Goal: Task Accomplishment & Management: Manage account settings

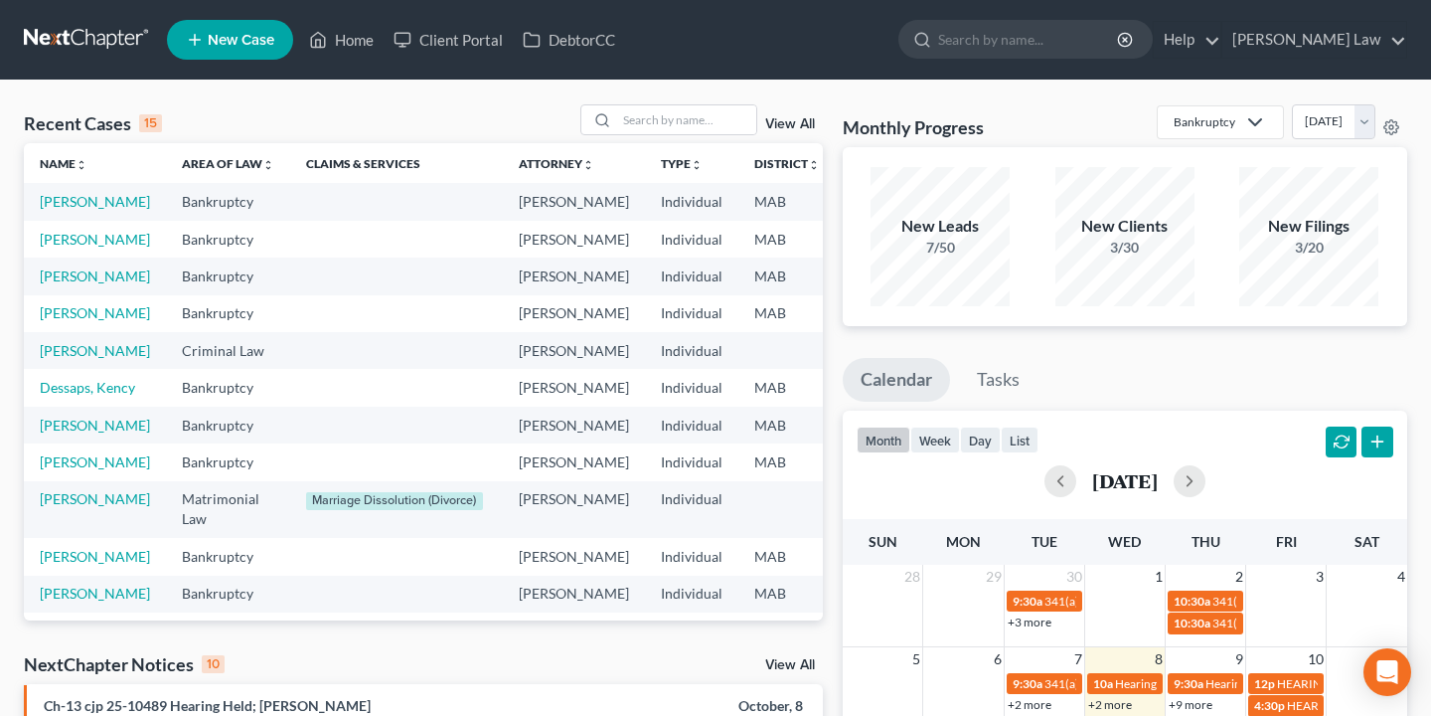
click at [1093, 59] on form at bounding box center [1025, 40] width 254 height 40
click at [1093, 46] on input "search" at bounding box center [1029, 39] width 182 height 37
type input "[PERSON_NAME]"
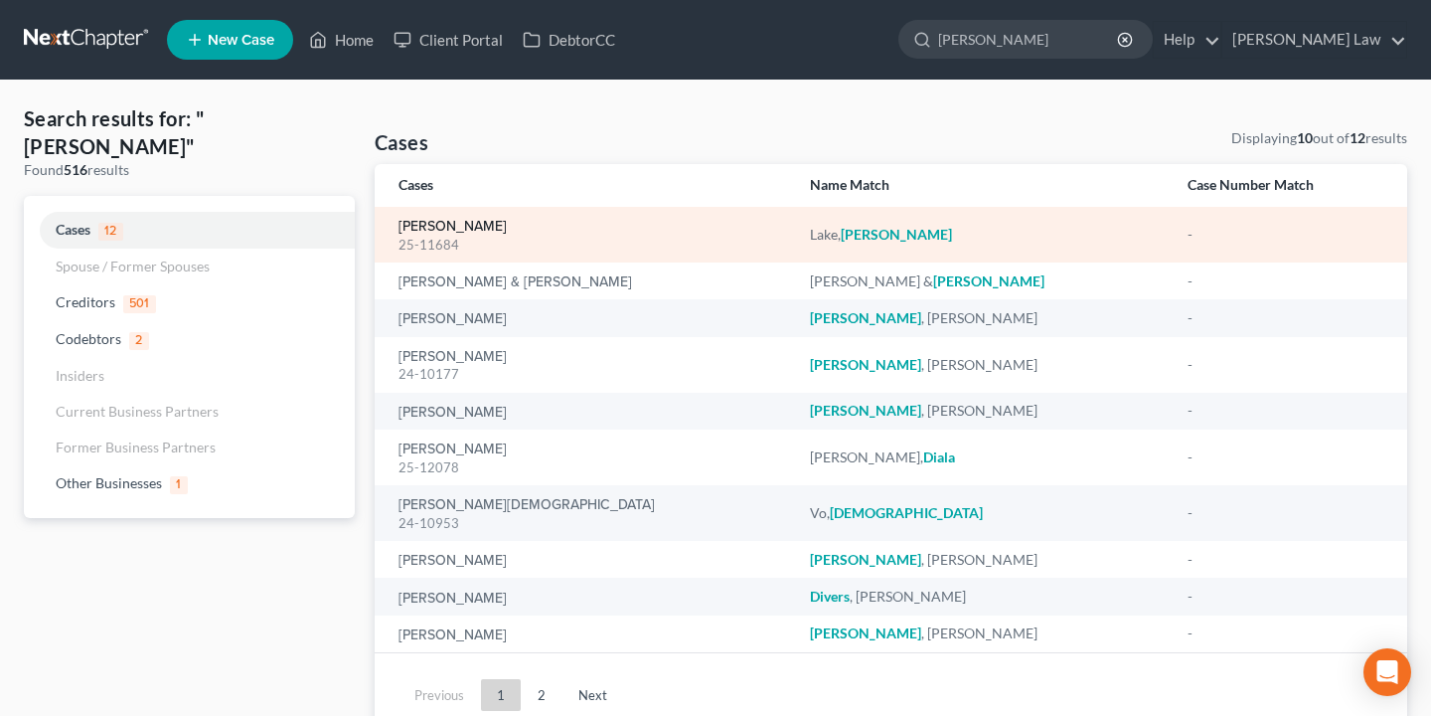
click at [443, 229] on link "[PERSON_NAME]" at bounding box center [453, 227] width 108 height 14
select select "3"
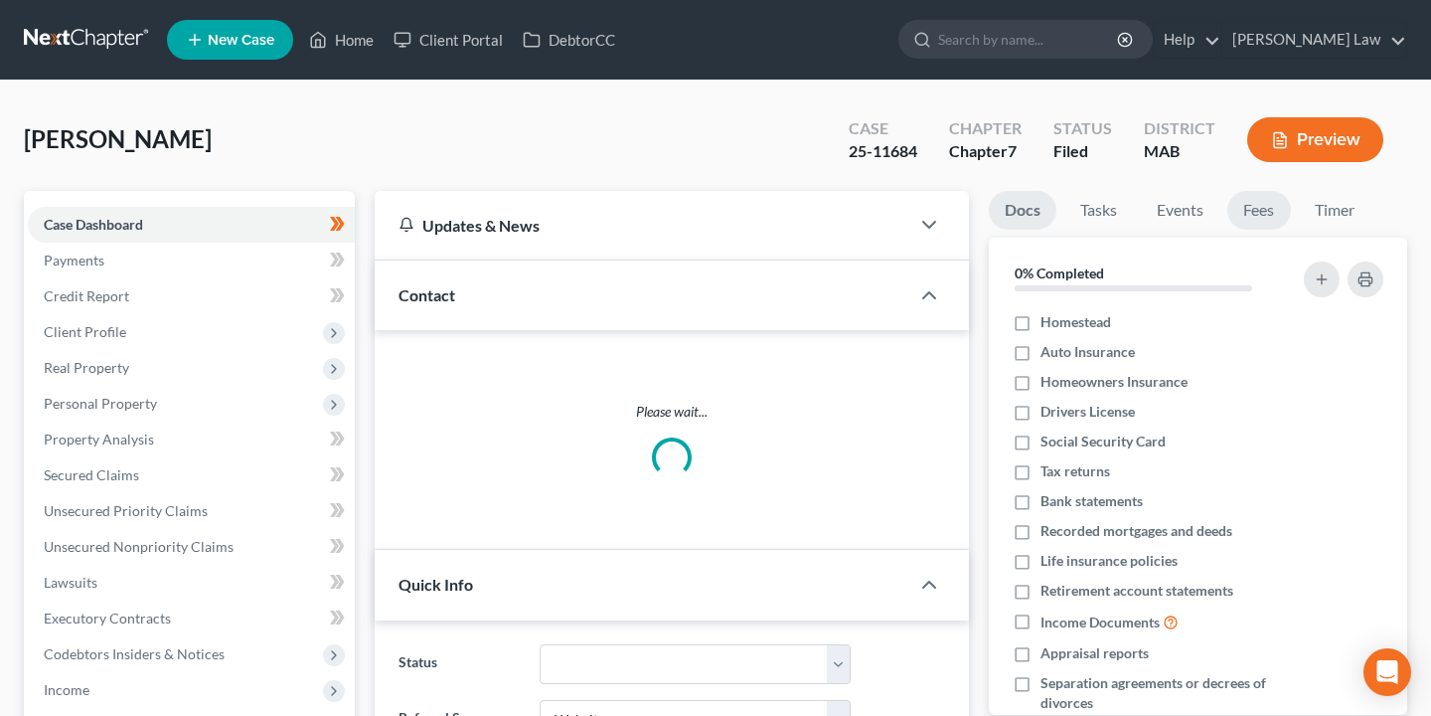
scroll to position [147, 0]
click at [1257, 198] on link "Fees" at bounding box center [1259, 210] width 64 height 39
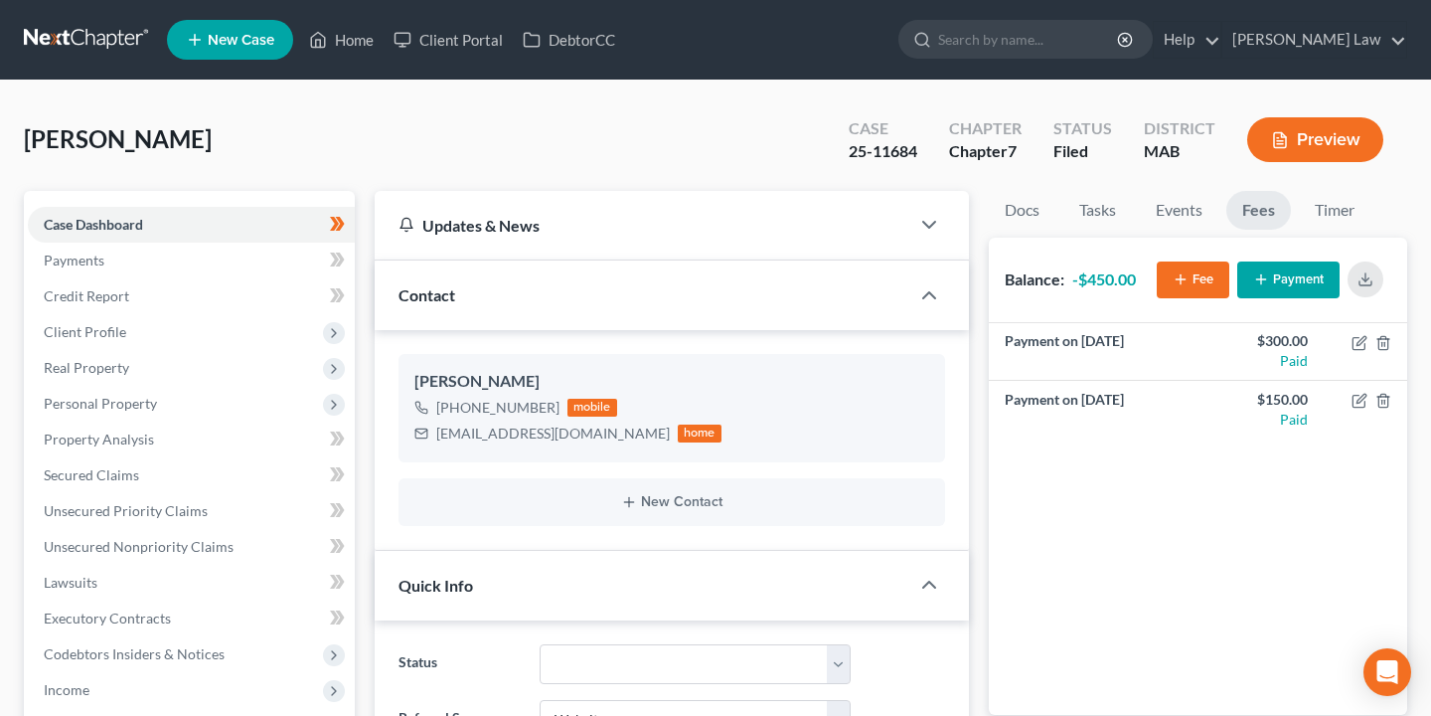
click at [1295, 289] on button "Payment" at bounding box center [1288, 279] width 102 height 37
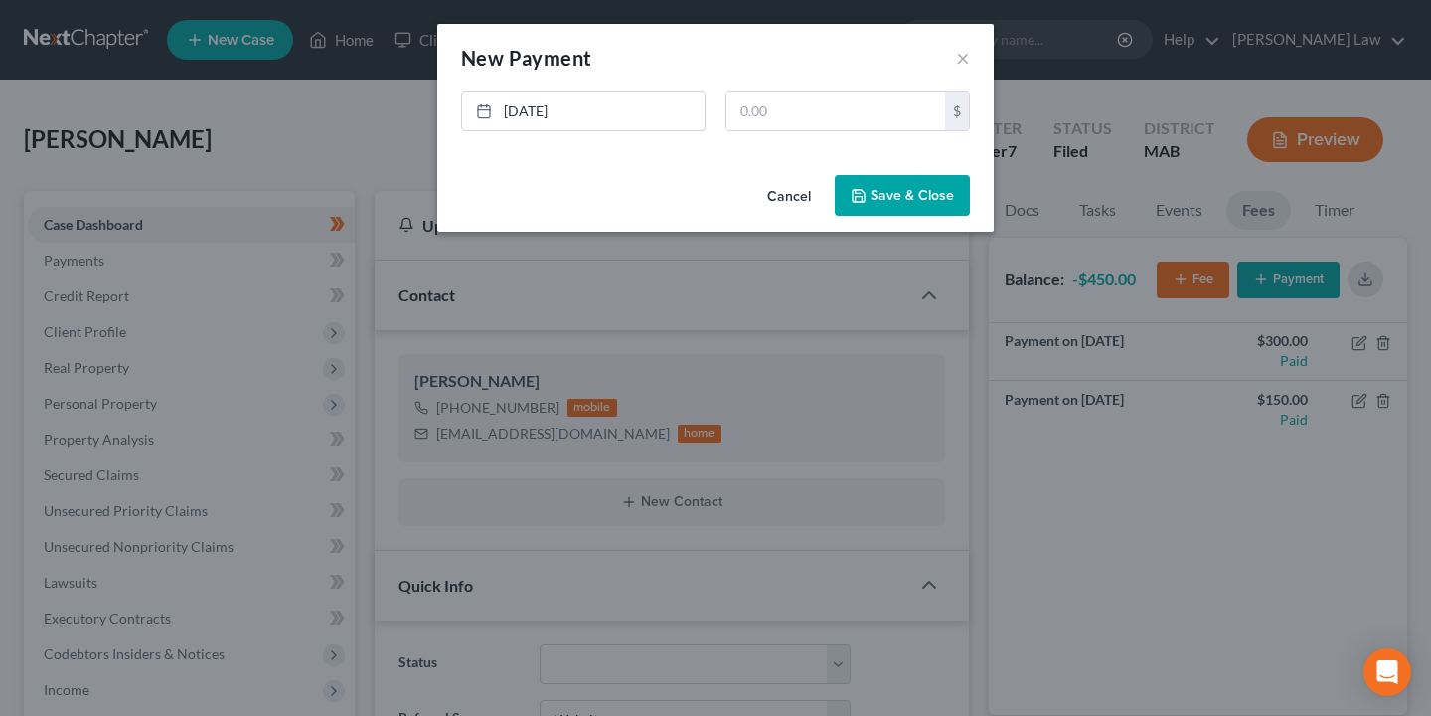
click at [805, 131] on div "[DATE] close Date [DATE] Time 11:47 AM chevron_left [DATE] chevron_right Su M T…" at bounding box center [715, 119] width 529 height 56
click at [805, 110] on input "text" at bounding box center [836, 111] width 219 height 38
type input "150"
click at [890, 202] on button "Save & Close" at bounding box center [902, 196] width 135 height 42
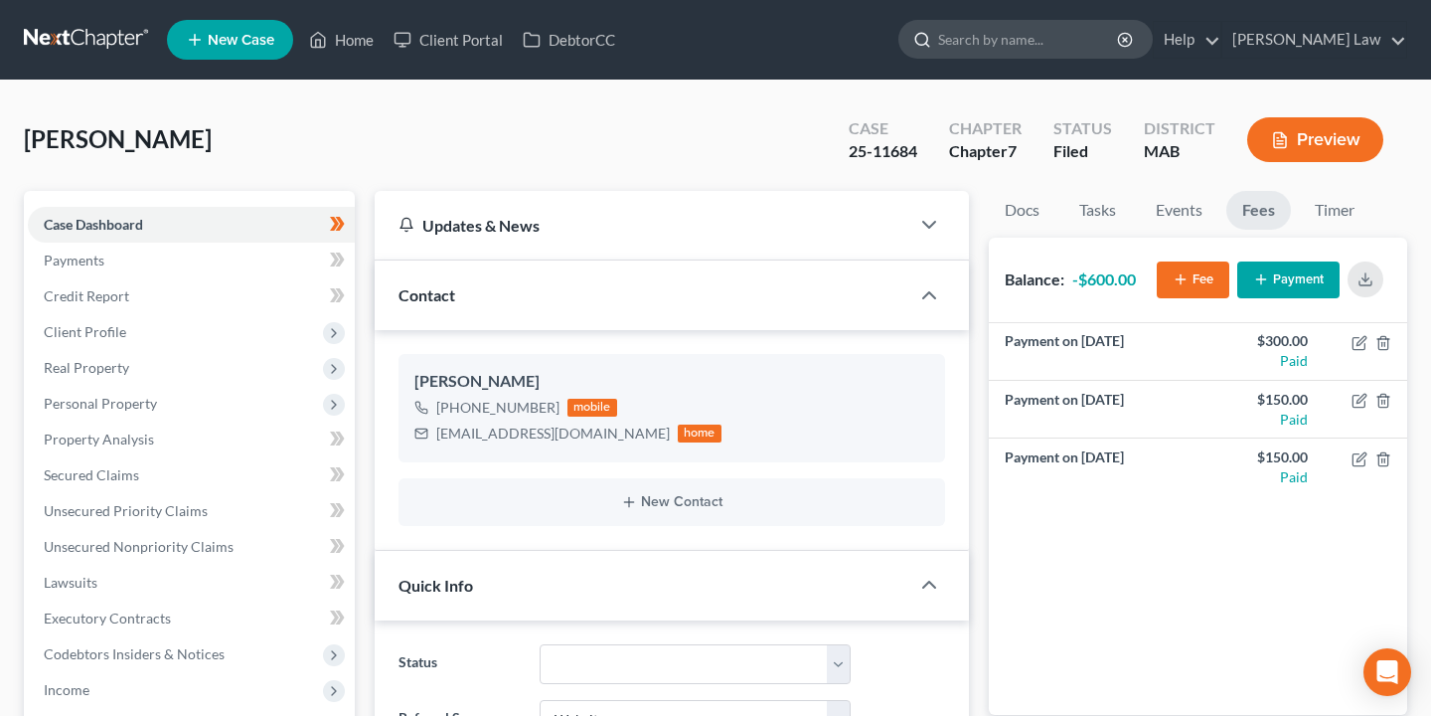
click at [1120, 43] on input "search" at bounding box center [1029, 39] width 182 height 37
type input "pat"
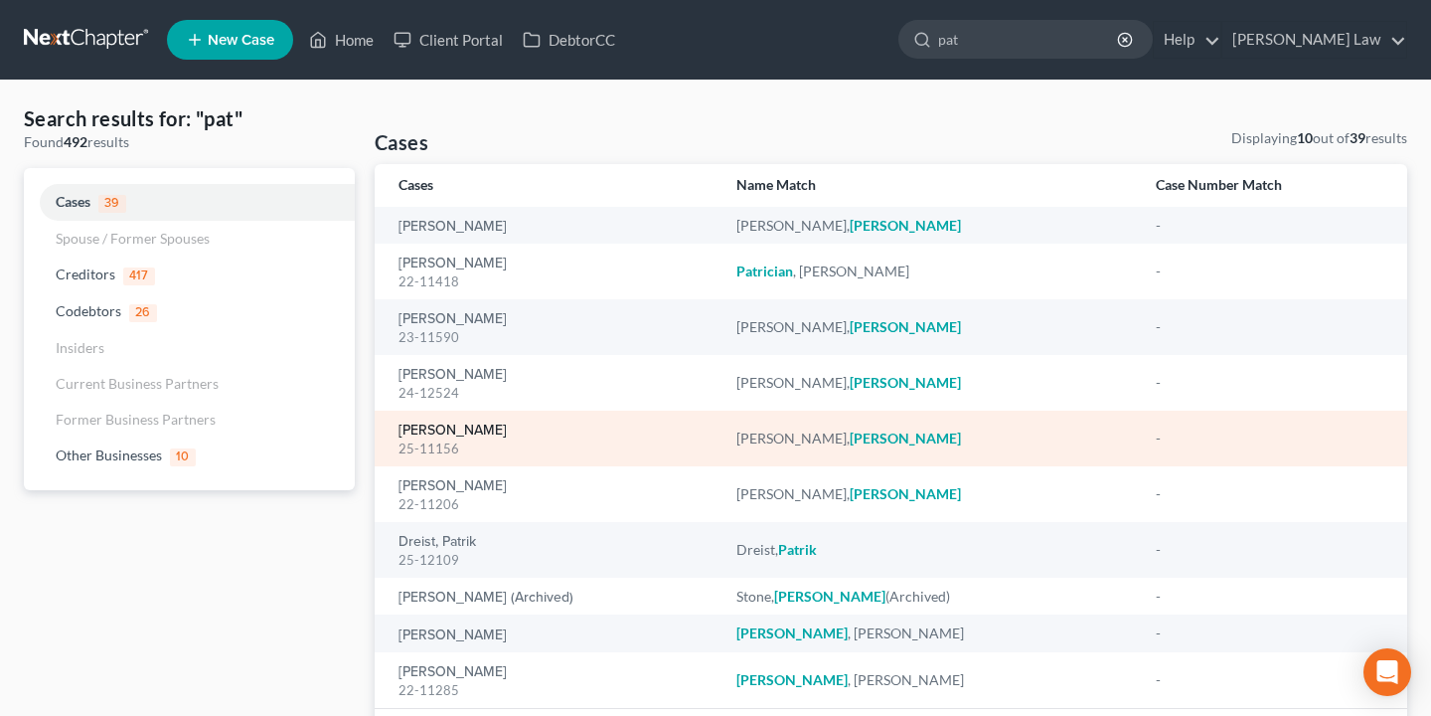
click at [467, 429] on link "[PERSON_NAME]" at bounding box center [453, 430] width 108 height 14
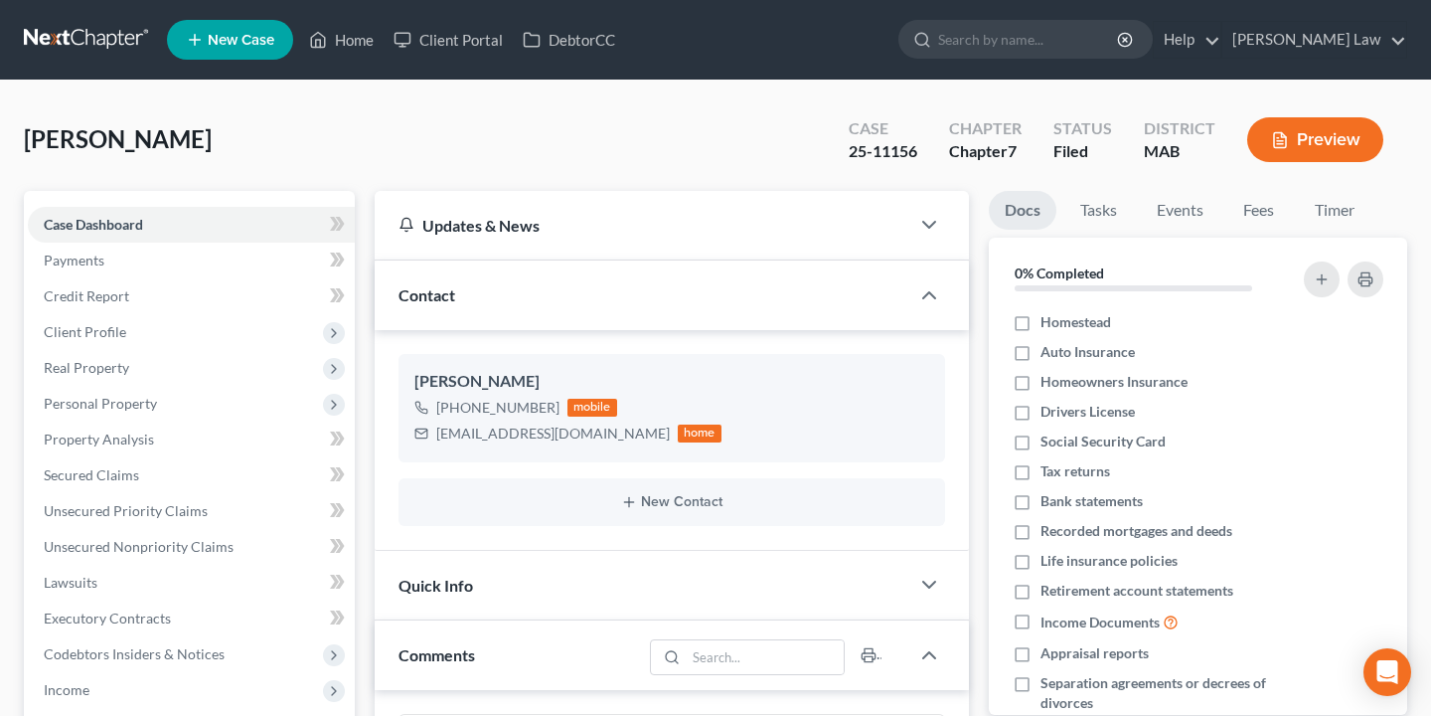
scroll to position [80, 0]
click at [1270, 212] on link "Fees" at bounding box center [1259, 210] width 64 height 39
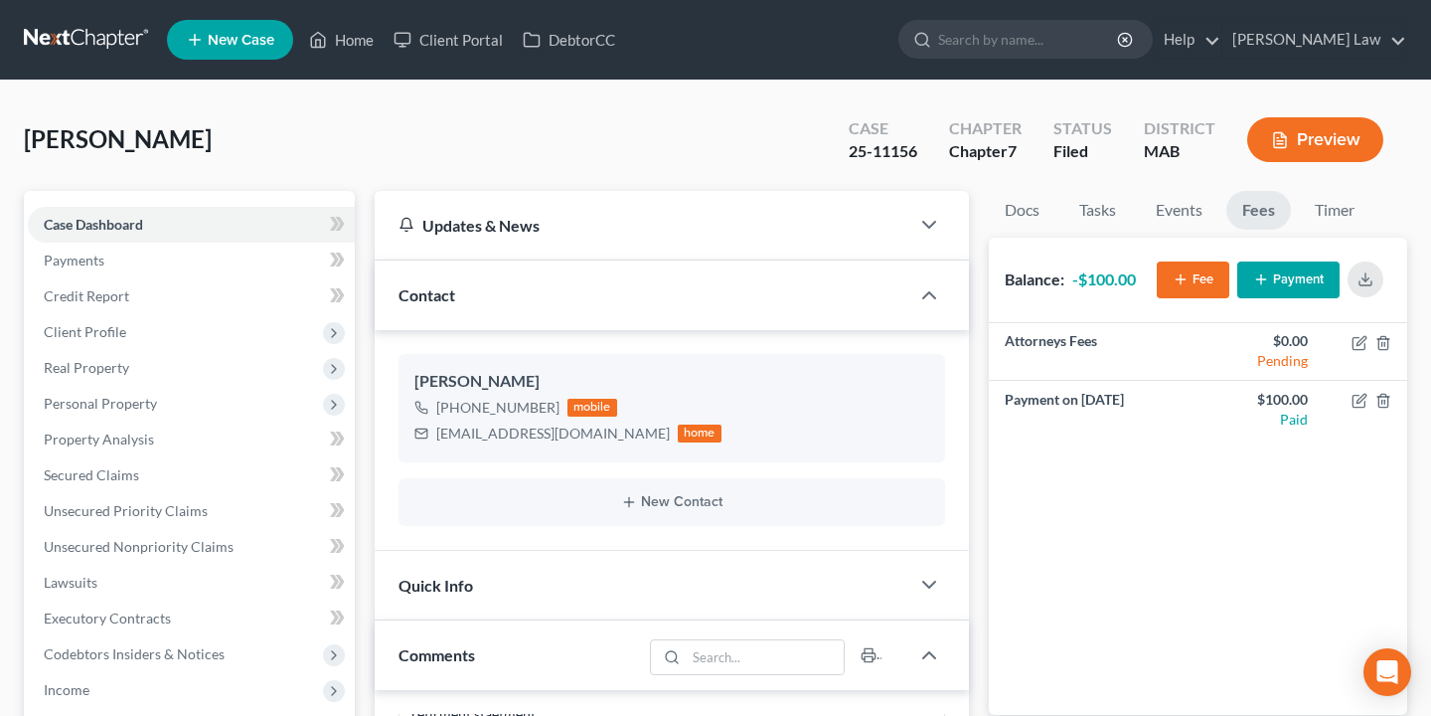
click at [1286, 277] on button "Payment" at bounding box center [1288, 279] width 102 height 37
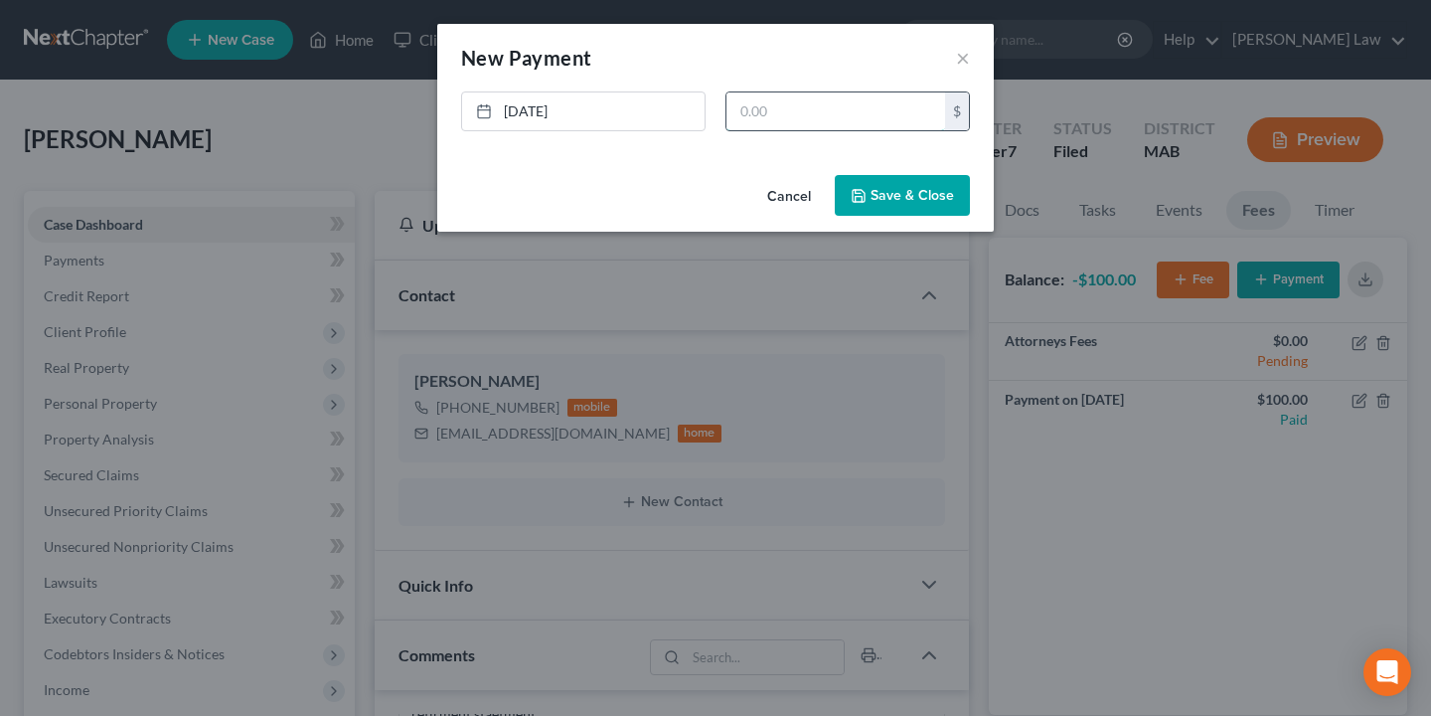
click at [876, 104] on input "text" at bounding box center [836, 111] width 219 height 38
type input "200"
click at [892, 199] on button "Save & Close" at bounding box center [902, 196] width 135 height 42
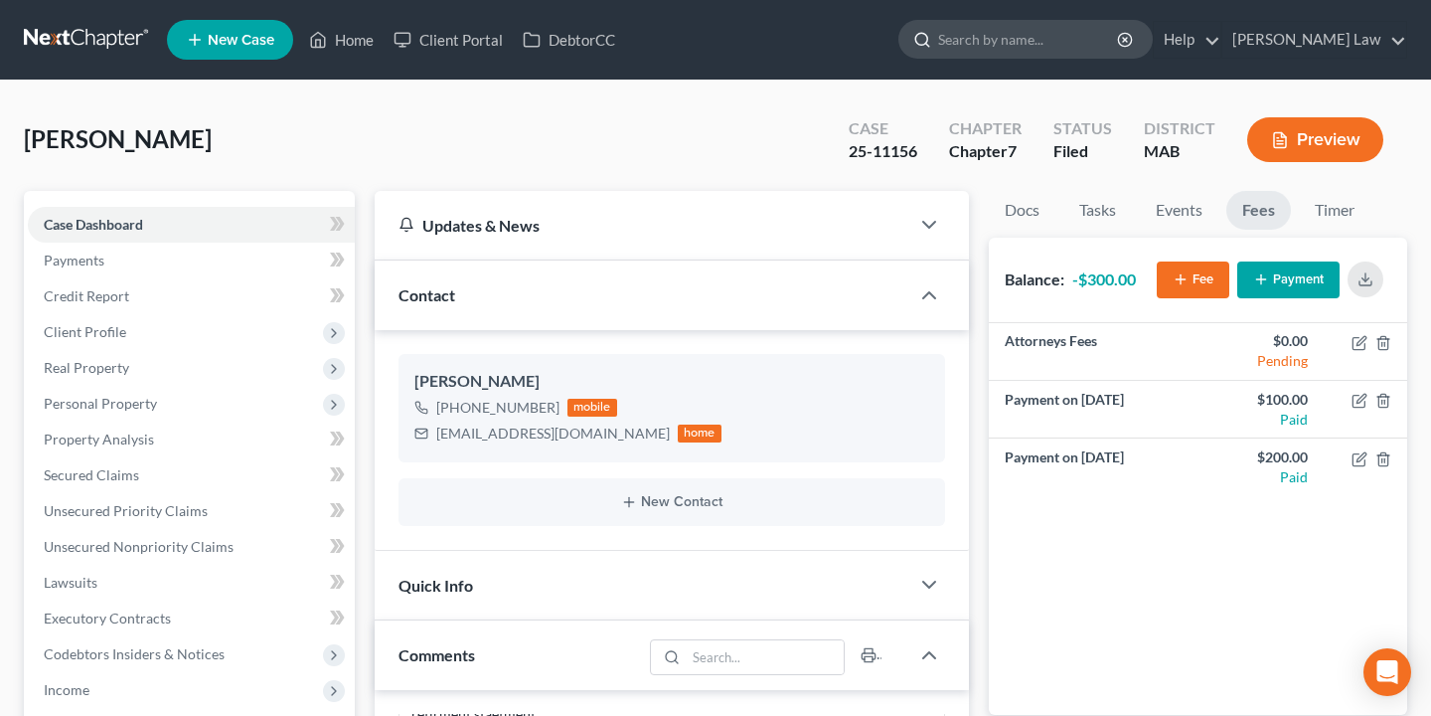
click at [1077, 35] on input "search" at bounding box center [1029, 39] width 182 height 37
type input "valen"
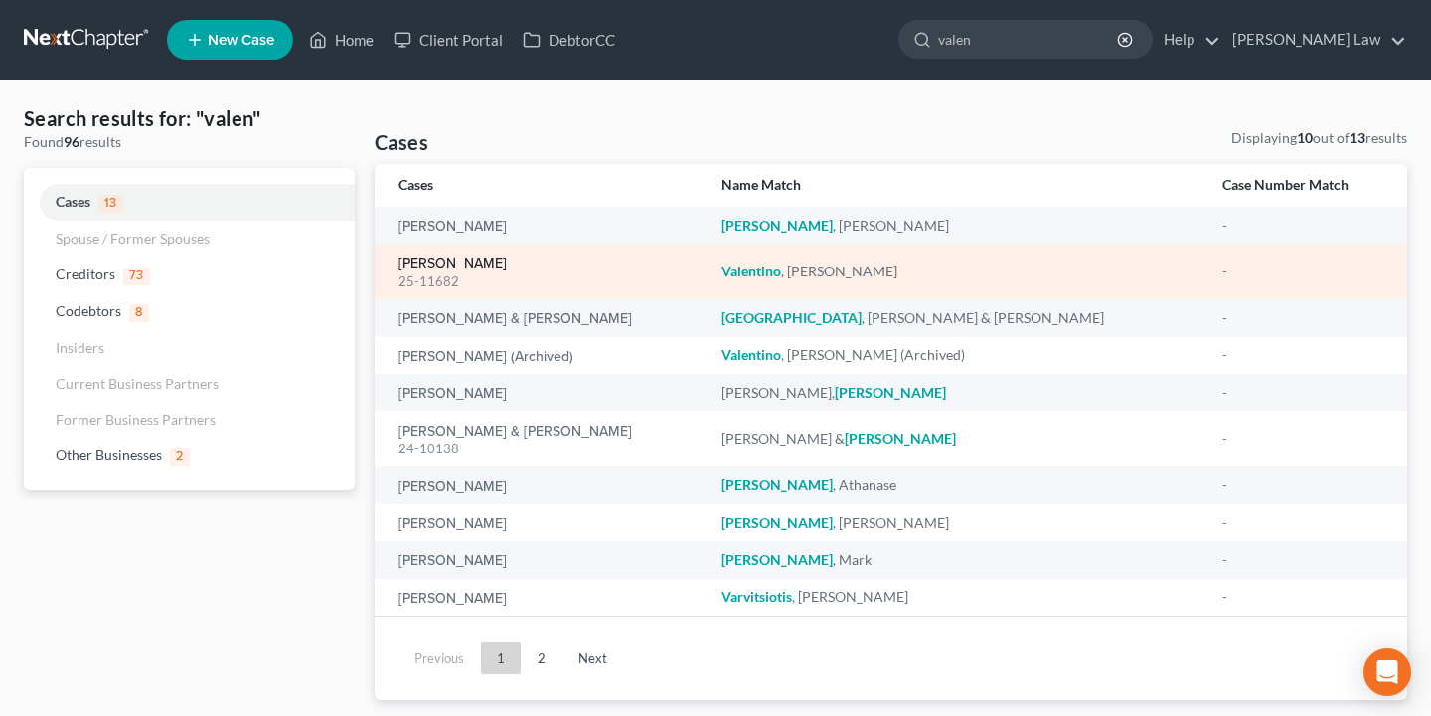
click at [484, 268] on link "[PERSON_NAME]" at bounding box center [453, 263] width 108 height 14
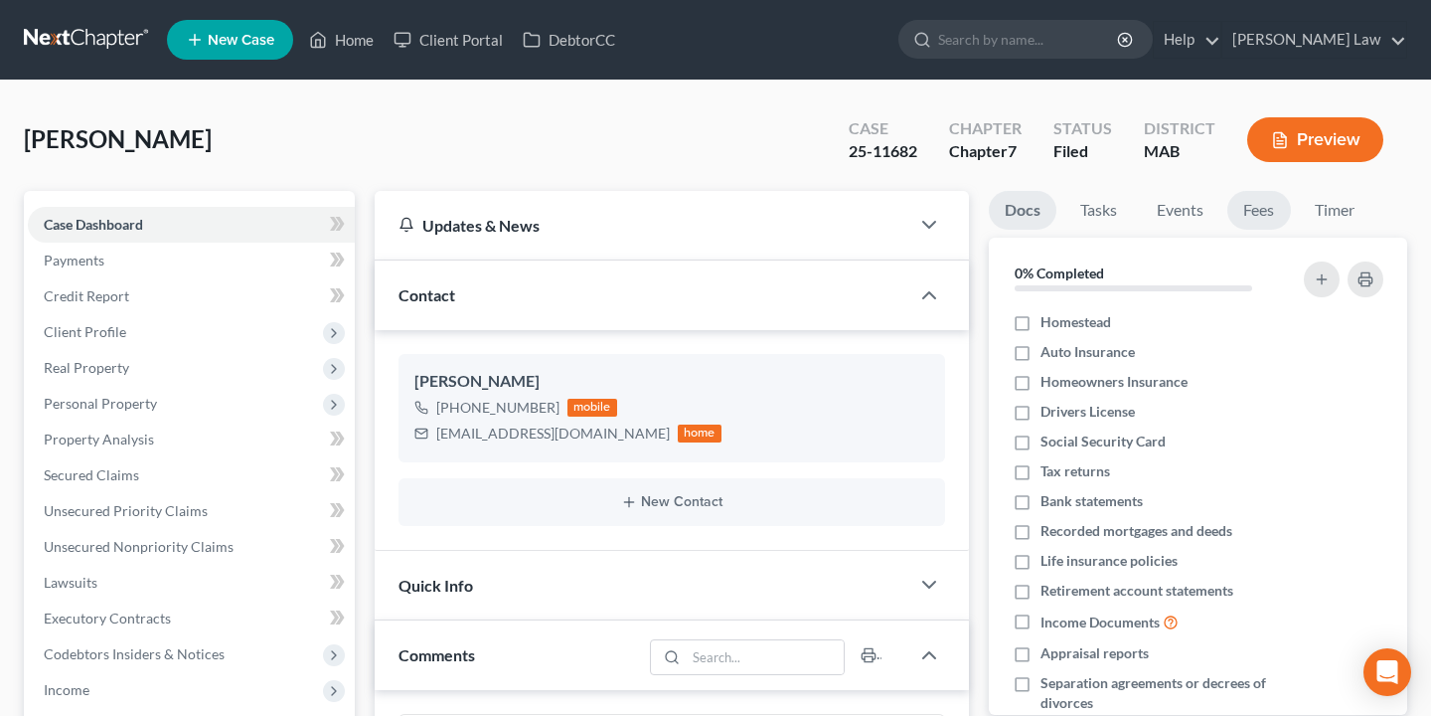
scroll to position [56, 0]
click at [1280, 214] on link "Fees" at bounding box center [1259, 210] width 64 height 39
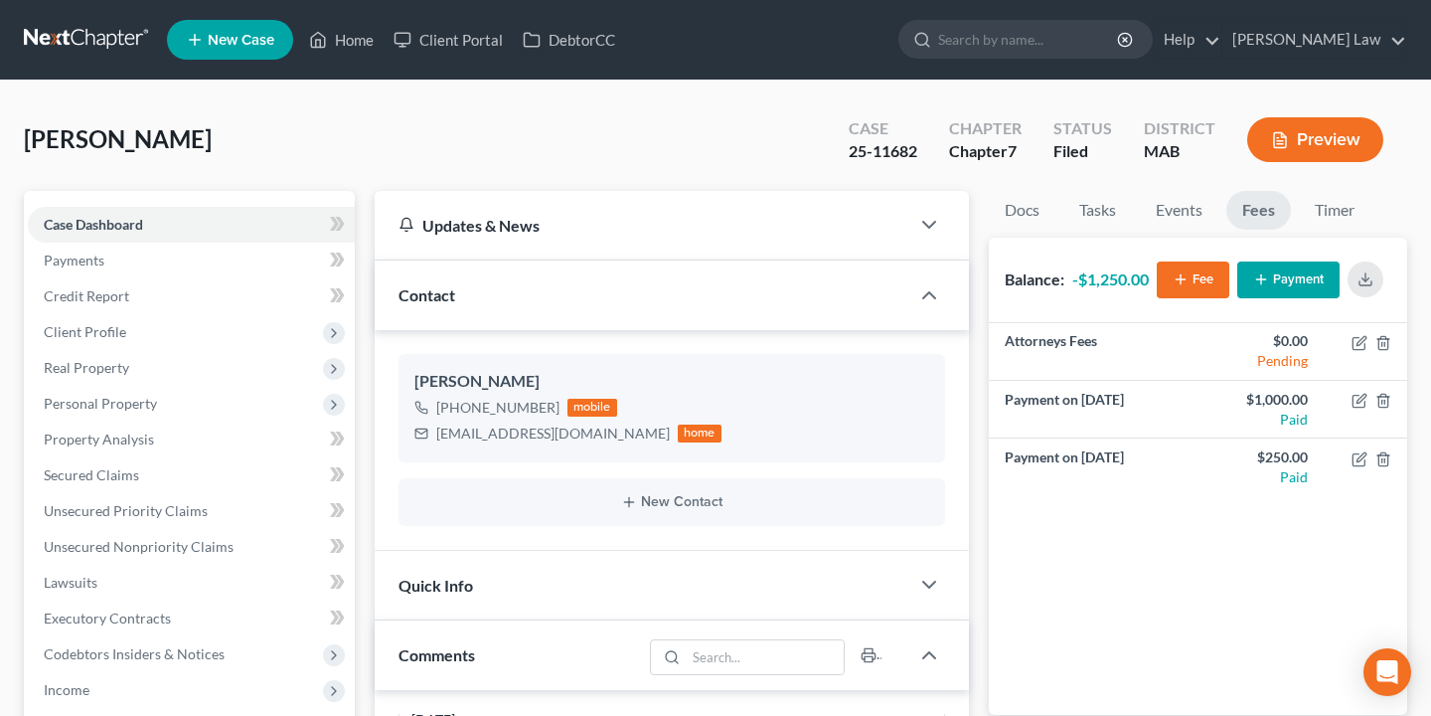
click at [1293, 273] on button "Payment" at bounding box center [1288, 279] width 102 height 37
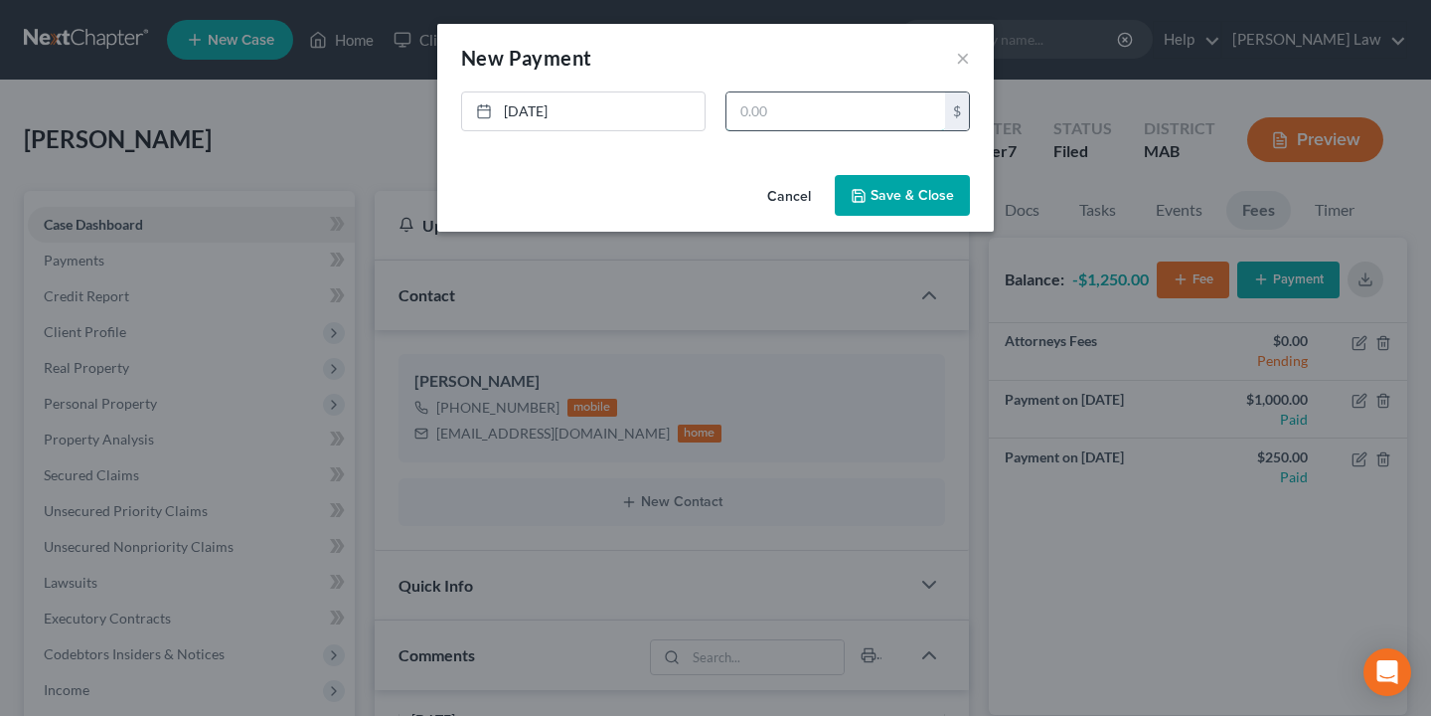
click at [845, 99] on input "text" at bounding box center [836, 111] width 219 height 38
type input "250"
click at [867, 180] on button "Save & Close" at bounding box center [902, 196] width 135 height 42
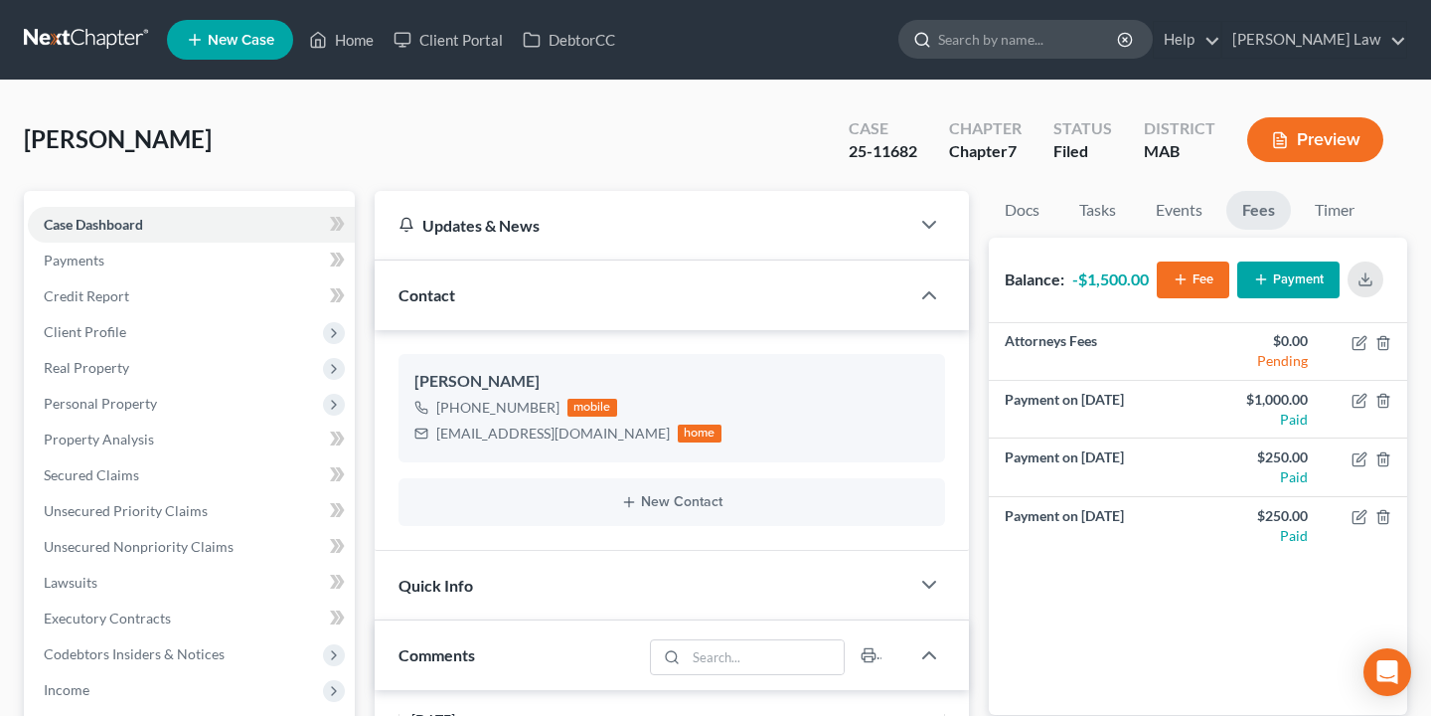
click at [1082, 39] on input "search" at bounding box center [1029, 39] width 182 height 37
type input "sad"
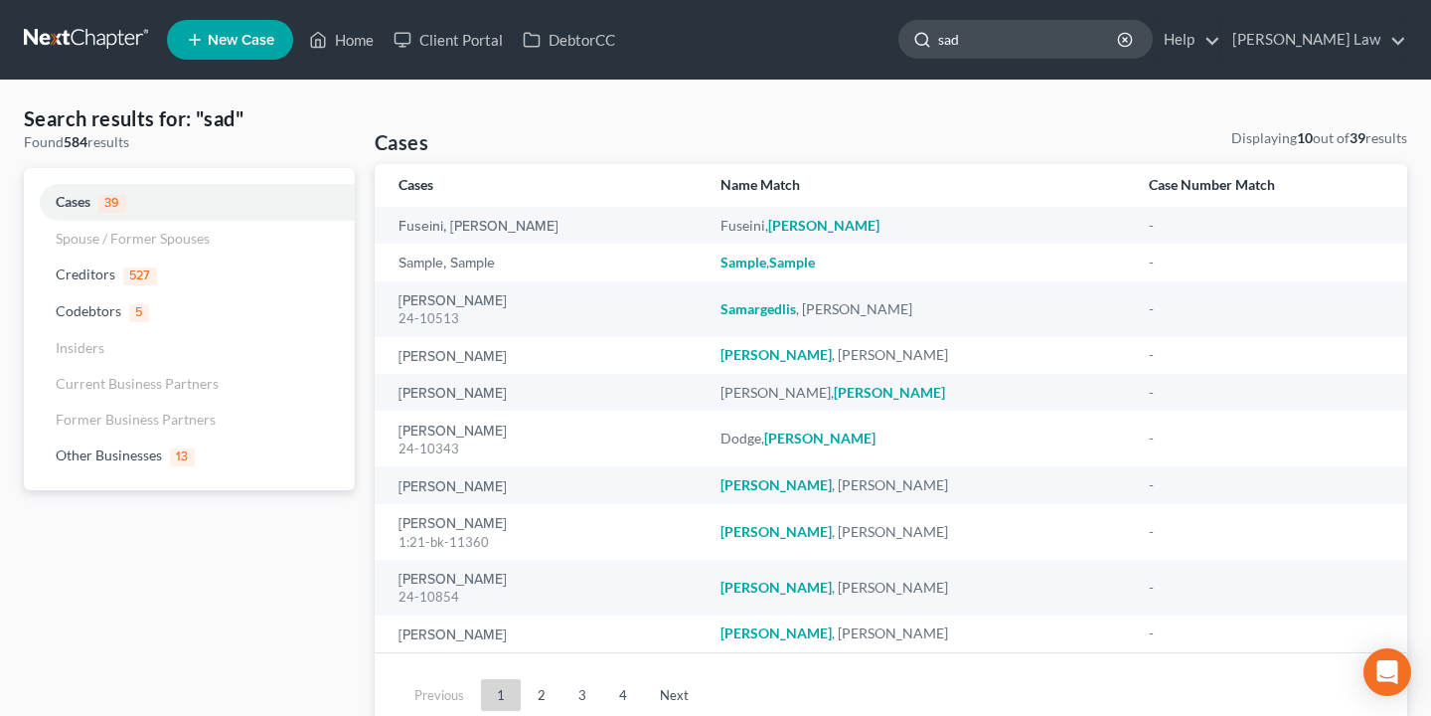
click at [1023, 37] on input "sad" at bounding box center [1029, 39] width 182 height 37
click at [1073, 46] on input "sad" at bounding box center [1029, 39] width 182 height 37
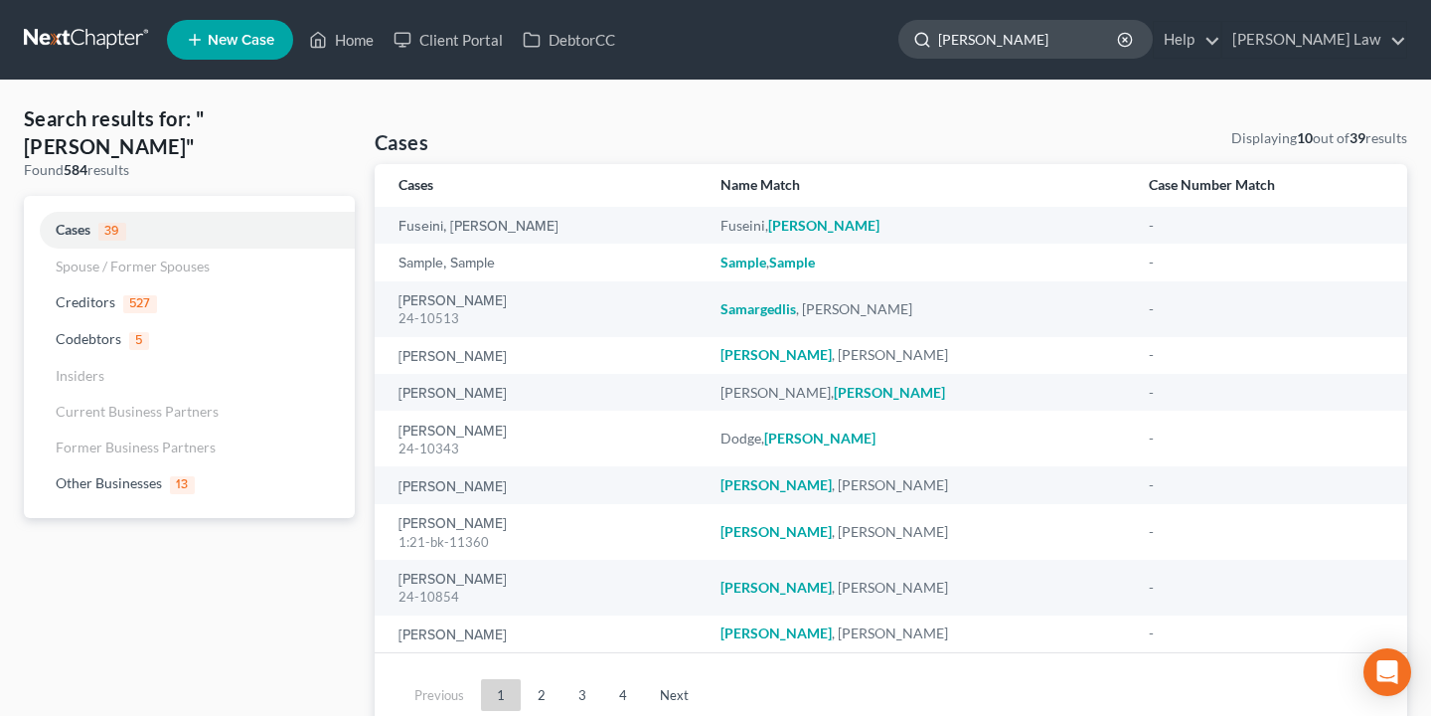
click at [1013, 42] on input "[PERSON_NAME]" at bounding box center [1029, 39] width 182 height 37
click at [1010, 48] on input "[PERSON_NAME]" at bounding box center [1029, 39] width 182 height 37
click at [1012, 40] on input "[PERSON_NAME]" at bounding box center [1029, 39] width 182 height 37
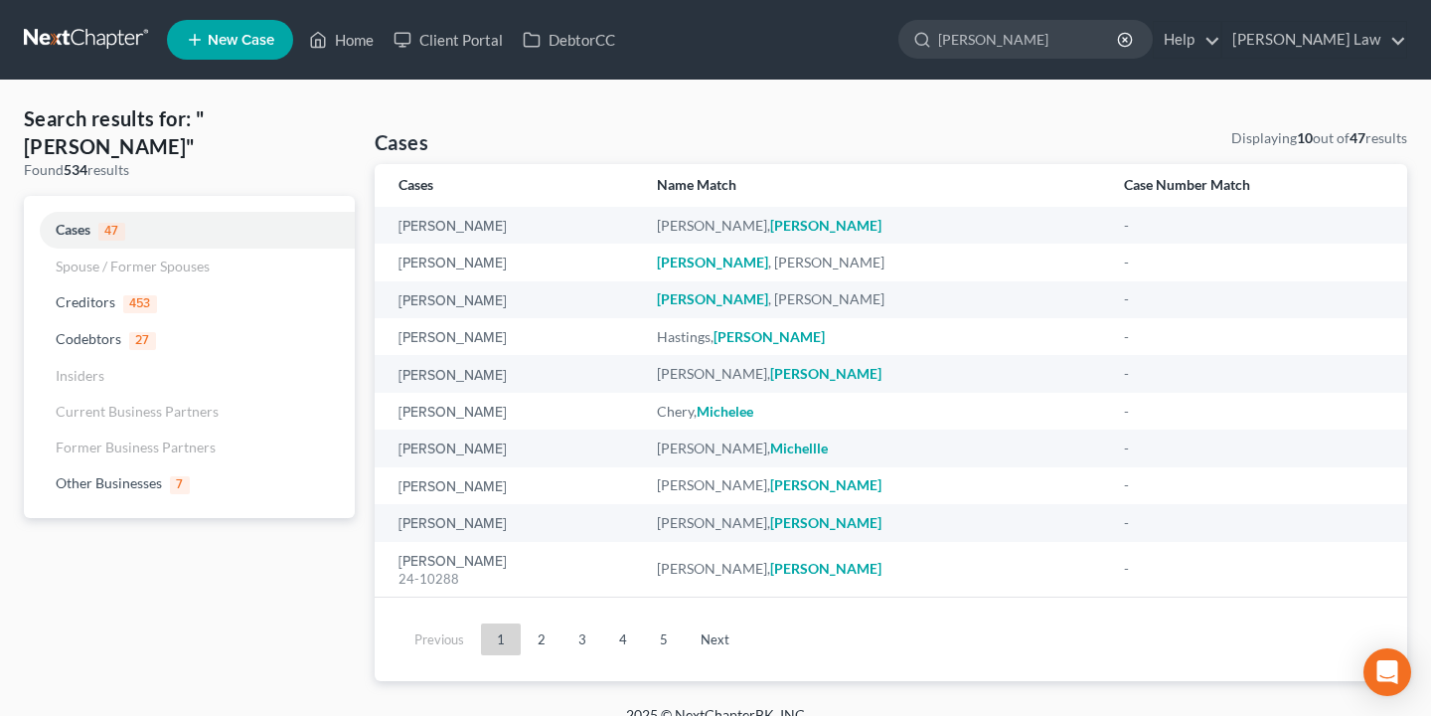
type input "[PERSON_NAME]"
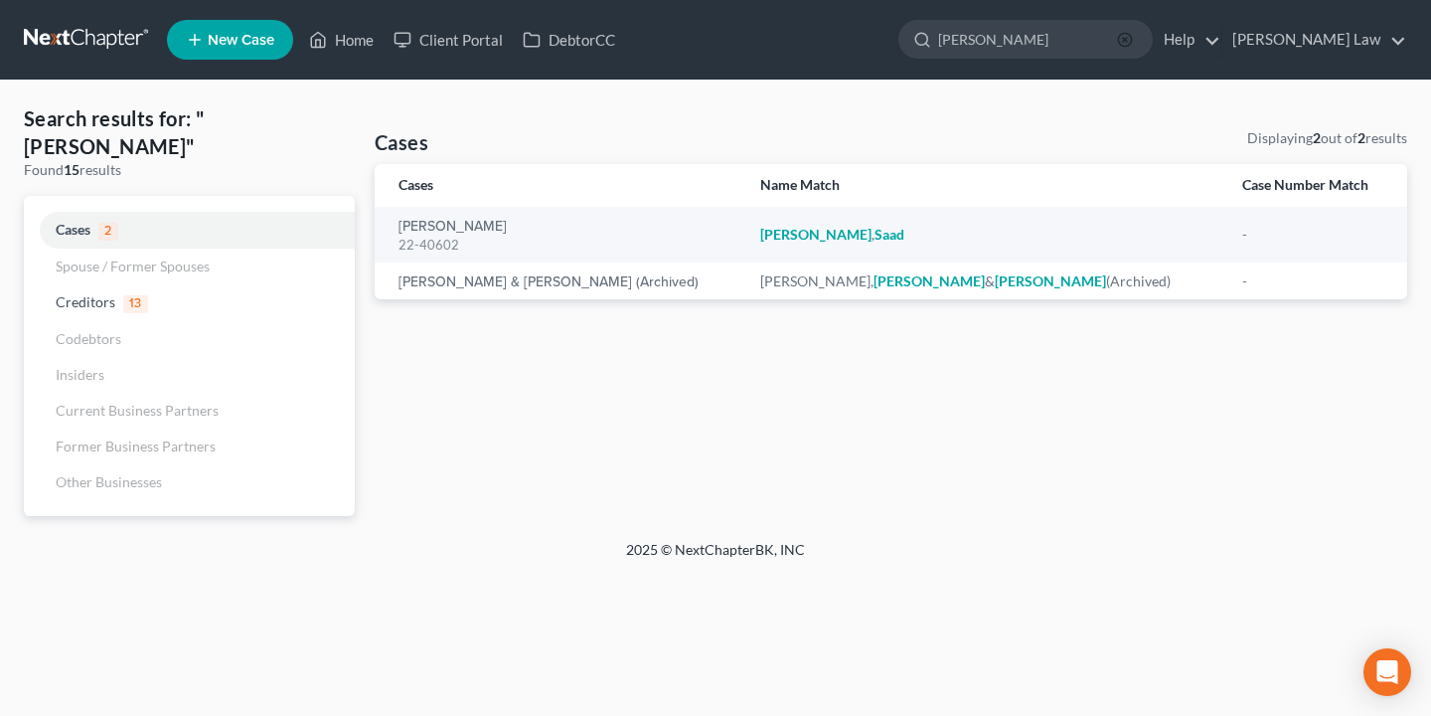
click at [1133, 43] on icon "button" at bounding box center [1125, 40] width 16 height 16
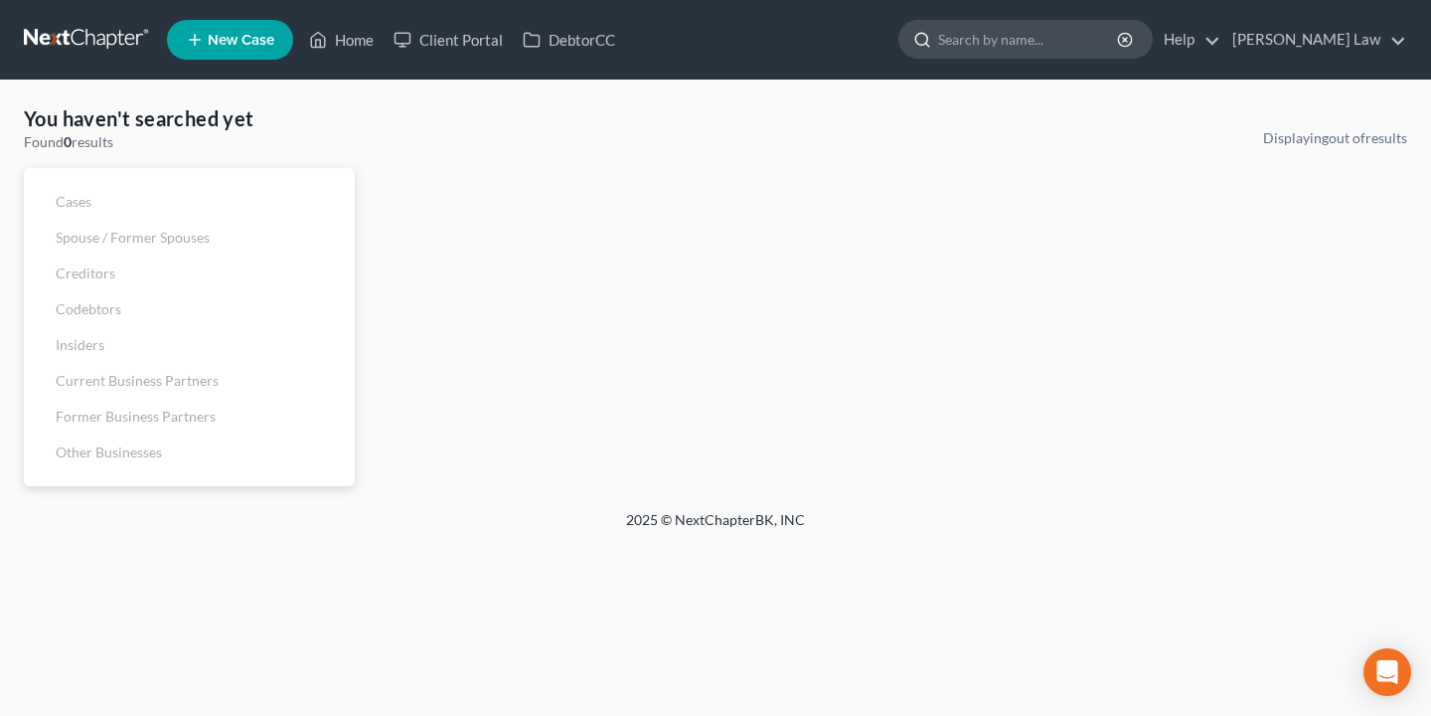
click at [1120, 37] on input "search" at bounding box center [1029, 39] width 182 height 37
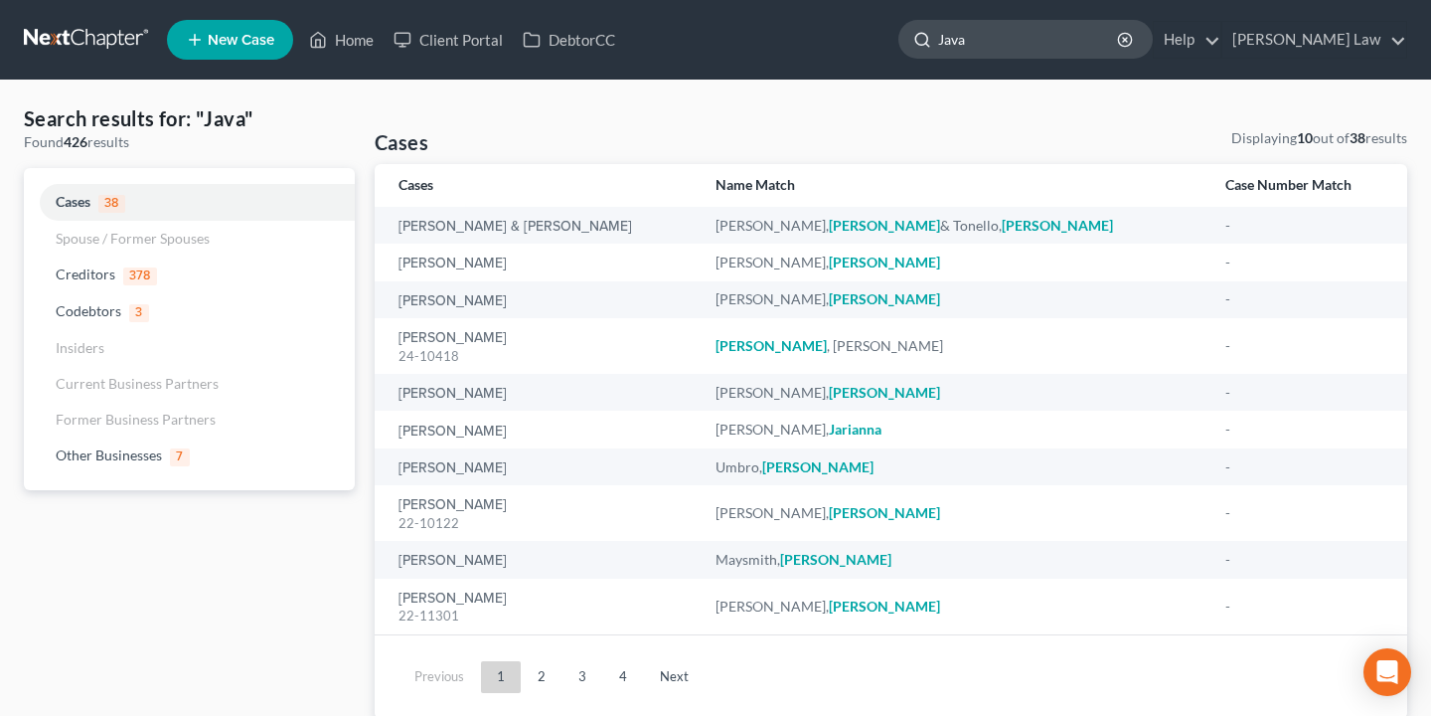
drag, startPoint x: 1076, startPoint y: 42, endPoint x: 1017, endPoint y: 39, distance: 59.7
click at [1017, 39] on input "Java" at bounding box center [1029, 39] width 182 height 37
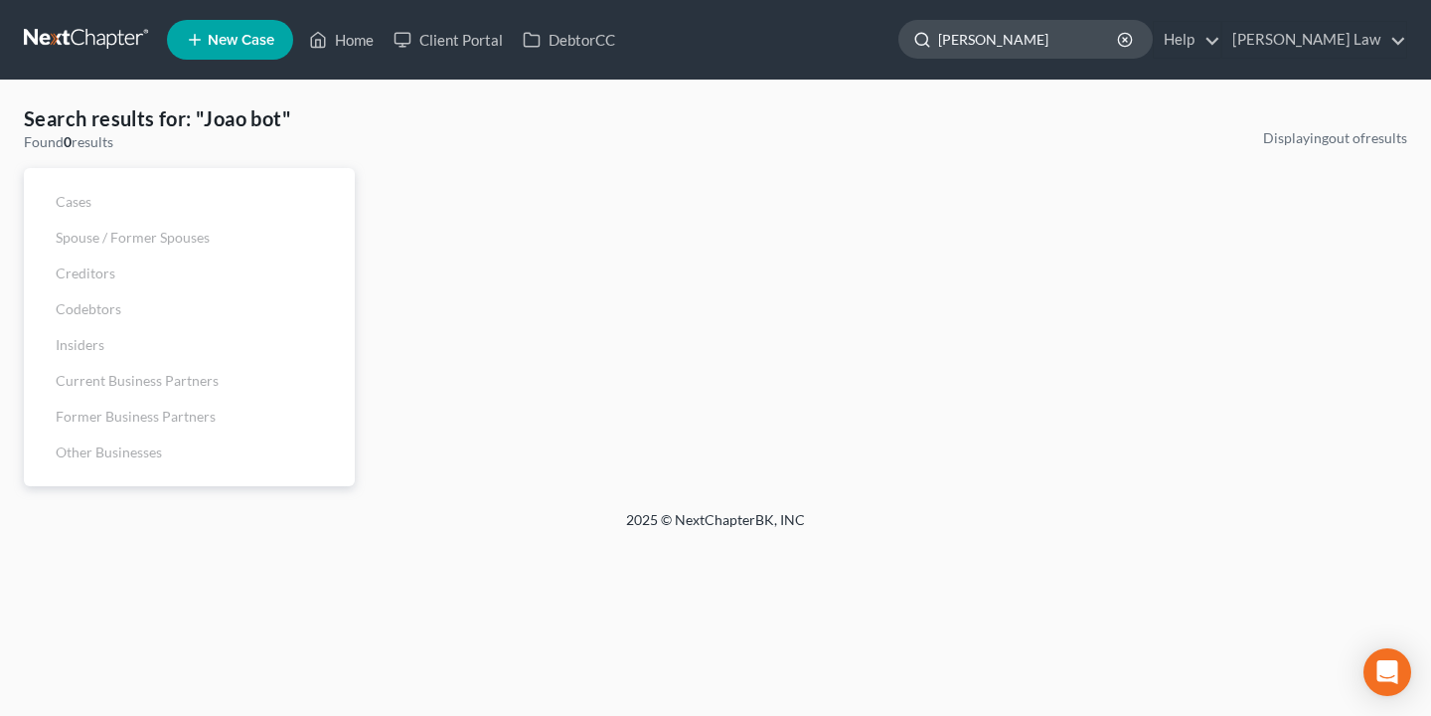
type input "[PERSON_NAME]"
click at [1153, 48] on div "[PERSON_NAME]" at bounding box center [1025, 39] width 254 height 39
click at [1133, 43] on icon "button" at bounding box center [1125, 40] width 16 height 16
click at [1098, 36] on input "search" at bounding box center [1029, 39] width 182 height 37
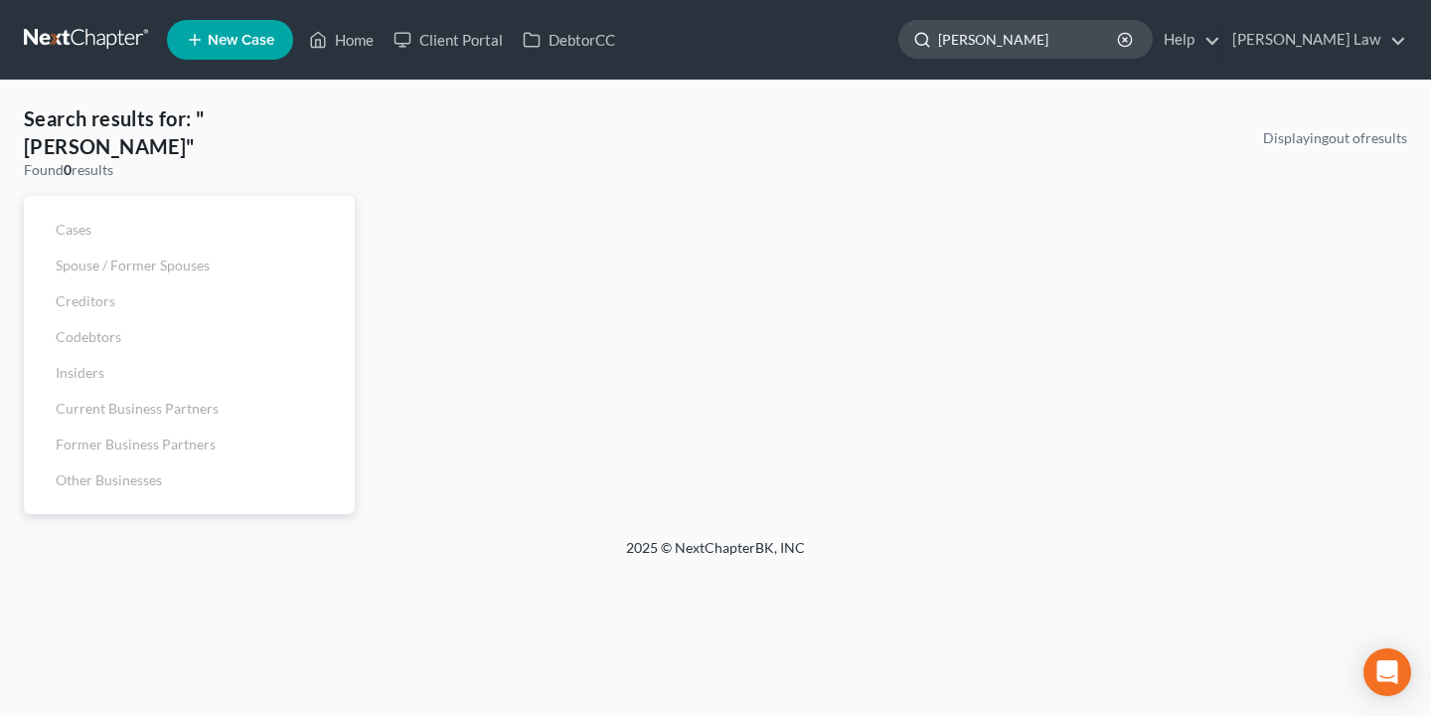
type input "[PERSON_NAME]"
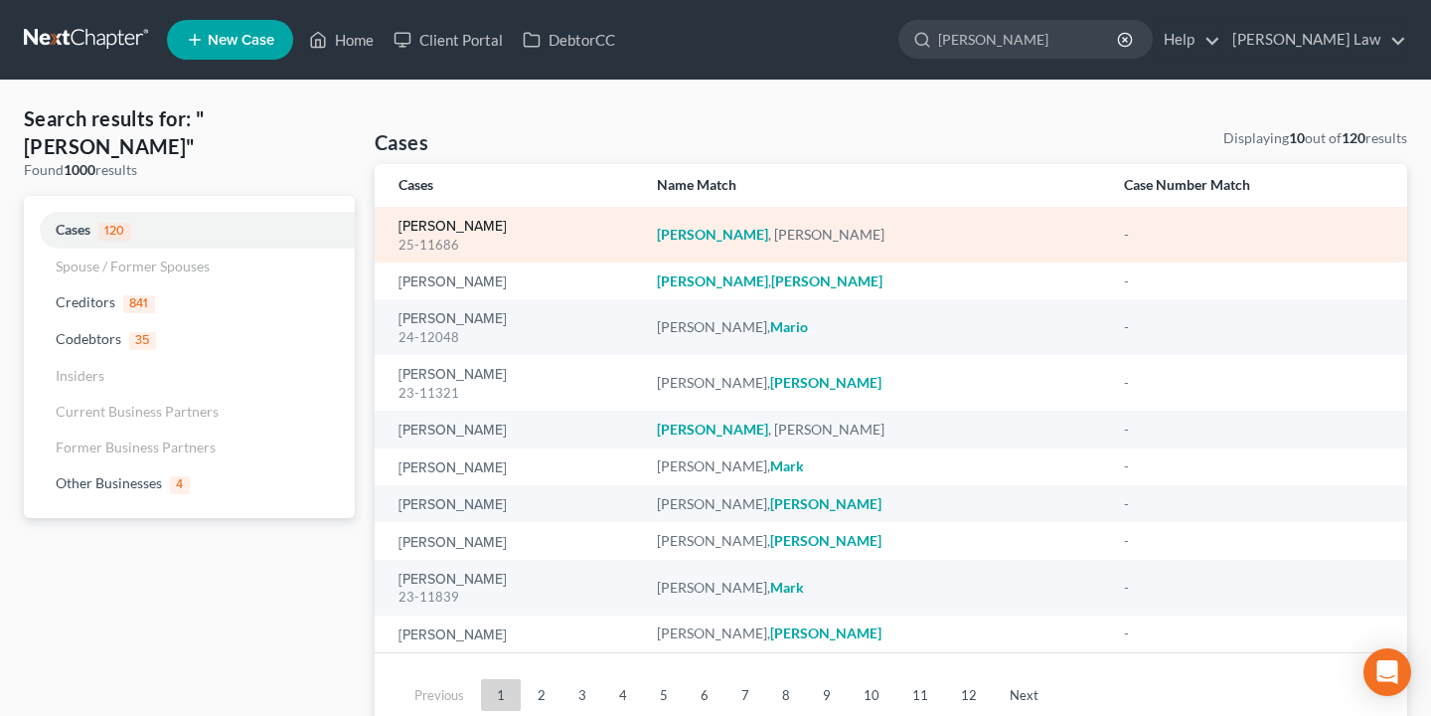
click at [464, 224] on link "[PERSON_NAME]" at bounding box center [453, 227] width 108 height 14
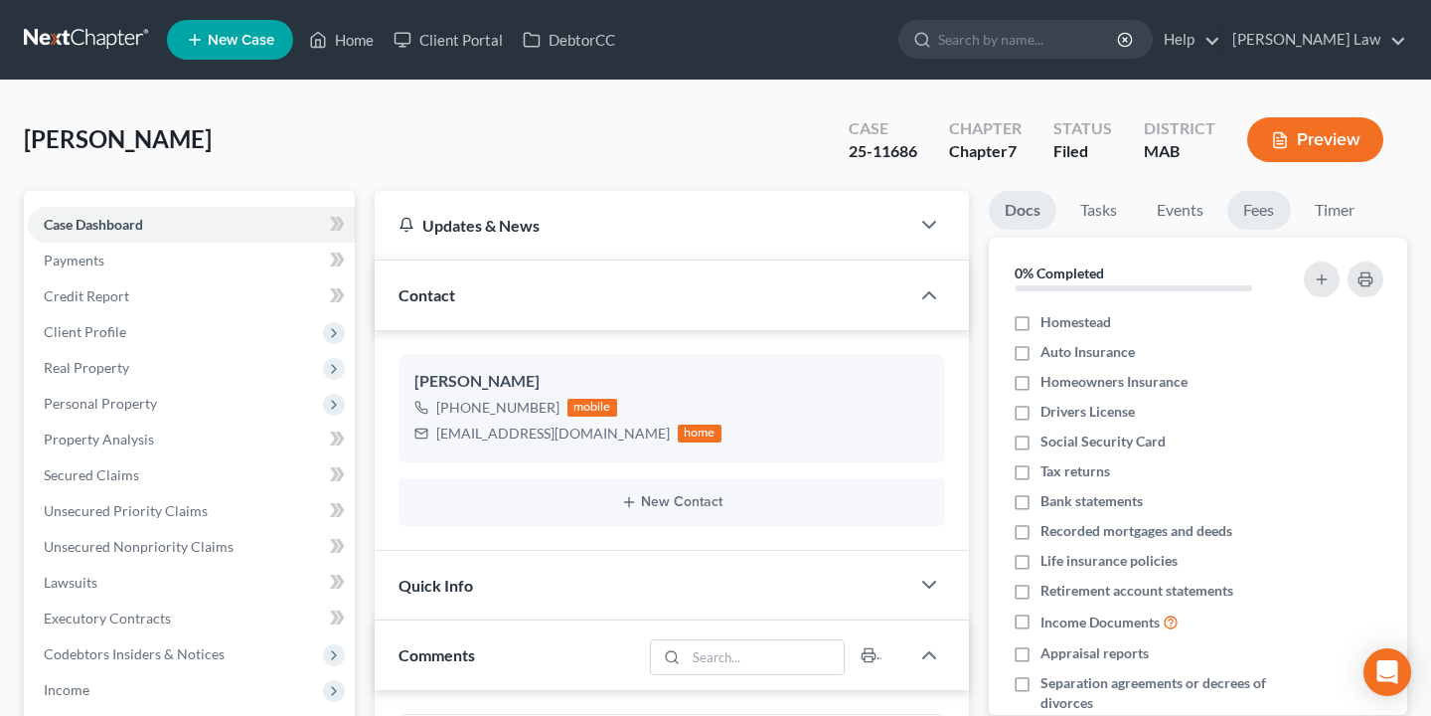
click at [1252, 224] on link "Fees" at bounding box center [1259, 210] width 64 height 39
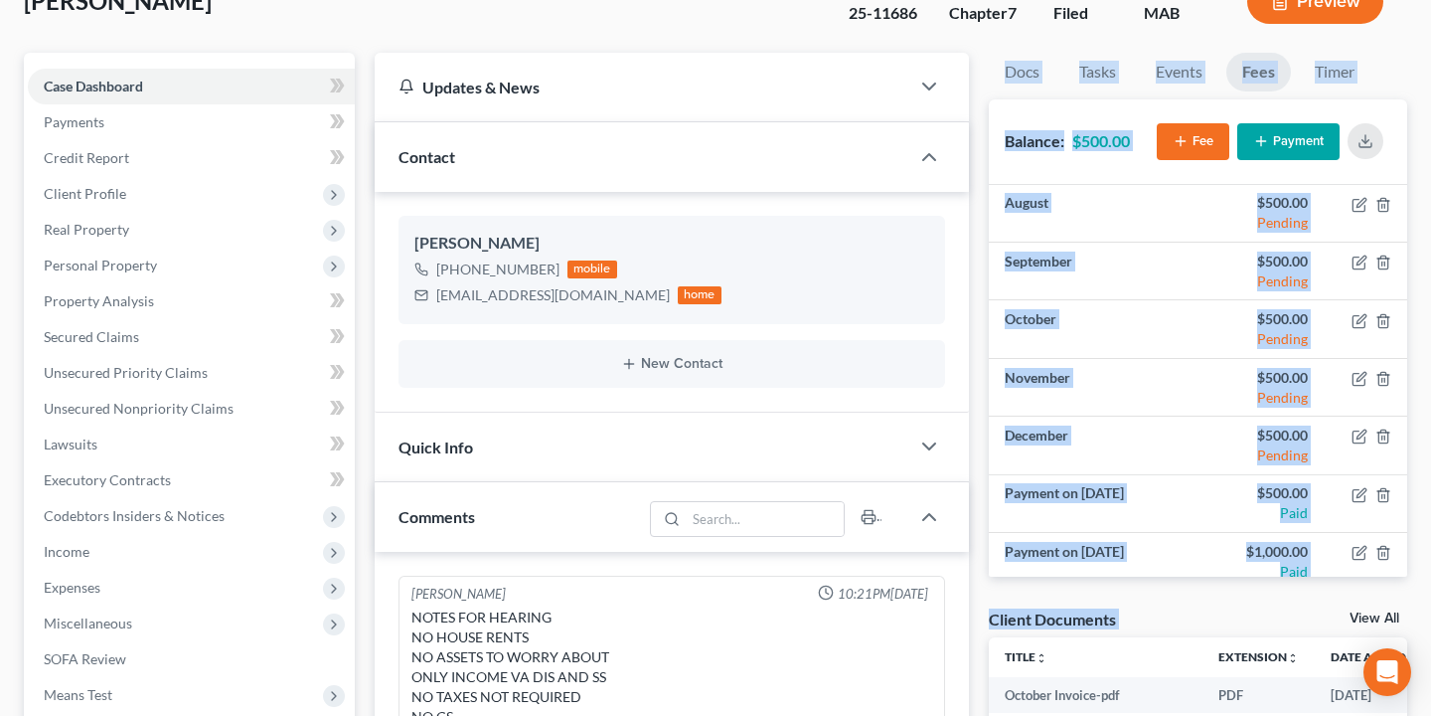
scroll to position [220, 0]
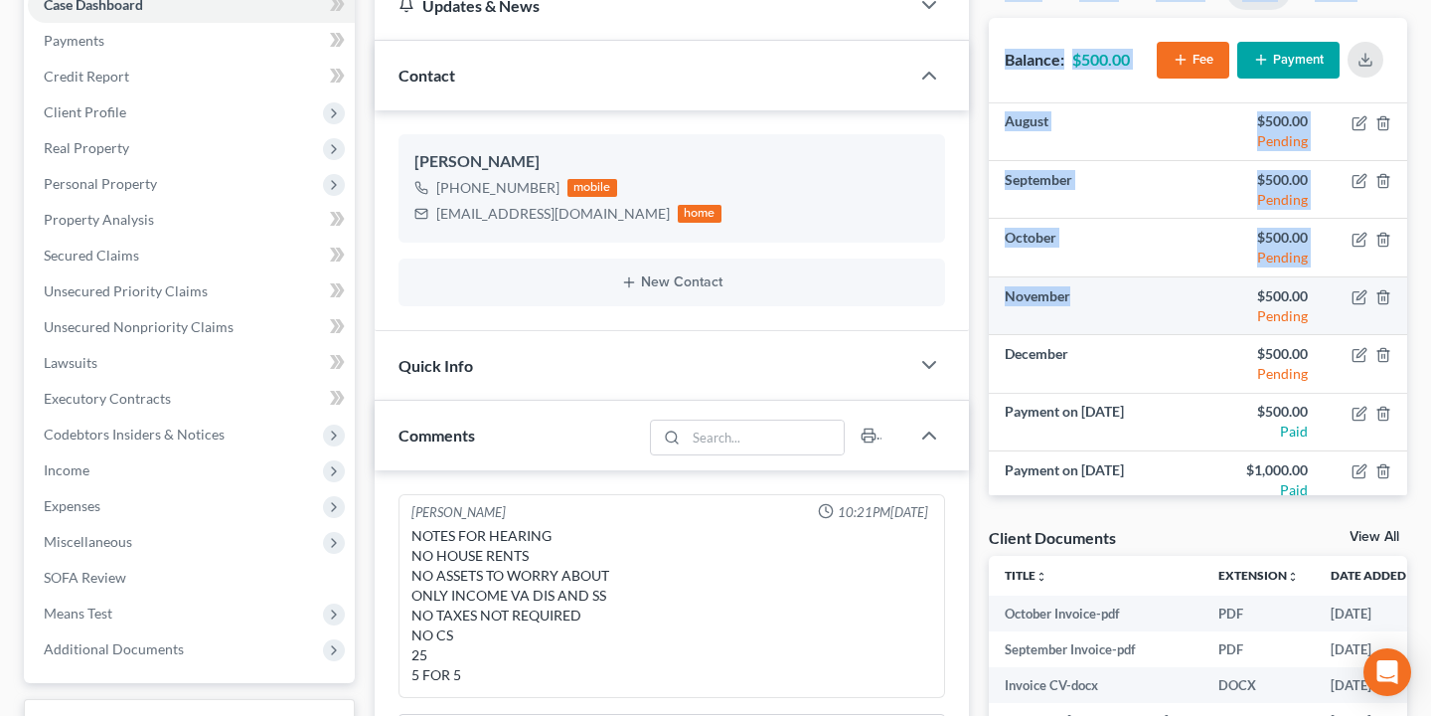
drag, startPoint x: 989, startPoint y: 218, endPoint x: 1020, endPoint y: 314, distance: 101.2
click at [1020, 314] on div "Docs Tasks Events Fees Timer 0% Completed Nothing here yet! Homestead Auto Insu…" at bounding box center [1198, 233] width 418 height 524
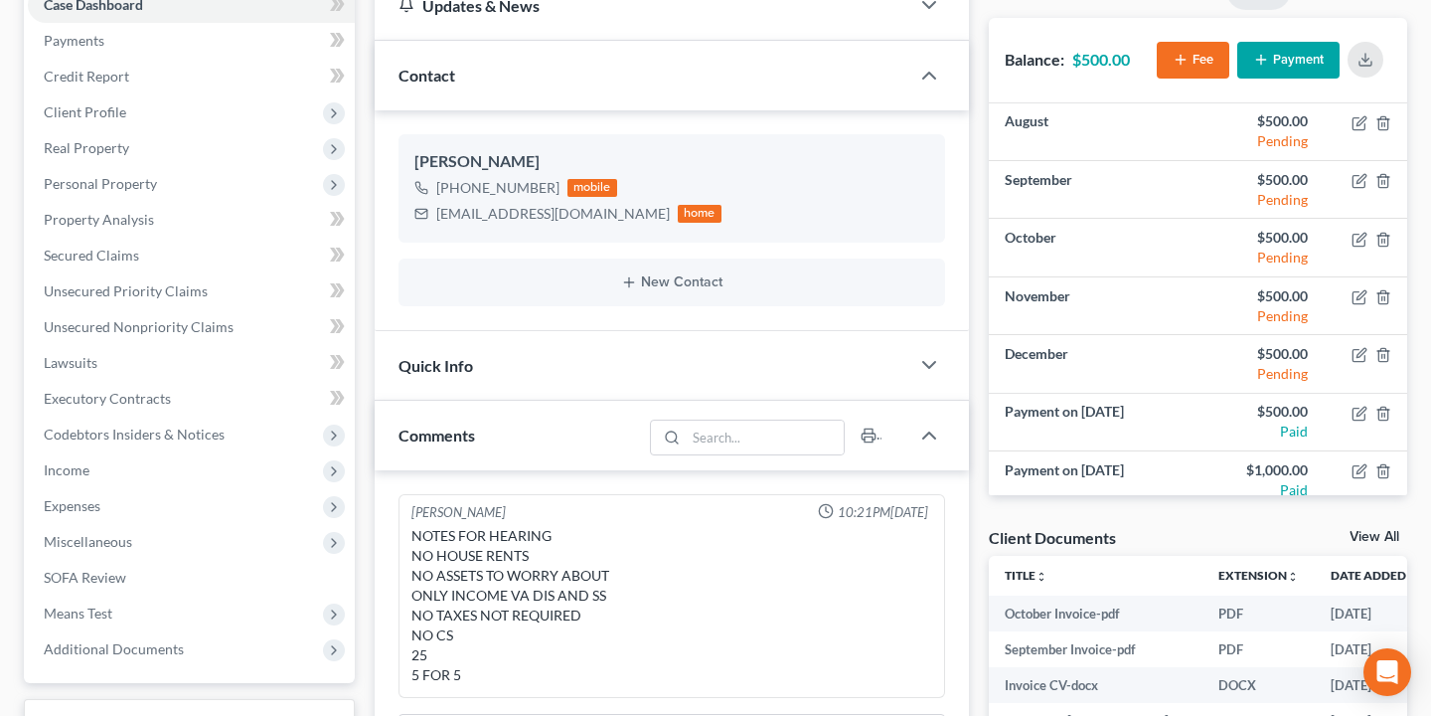
click at [1156, 504] on div "Docs Tasks Events Fees Timer 0% Completed Nothing here yet! Homestead Auto Insu…" at bounding box center [1198, 560] width 438 height 1178
click at [1387, 118] on icon "button" at bounding box center [1383, 122] width 9 height 13
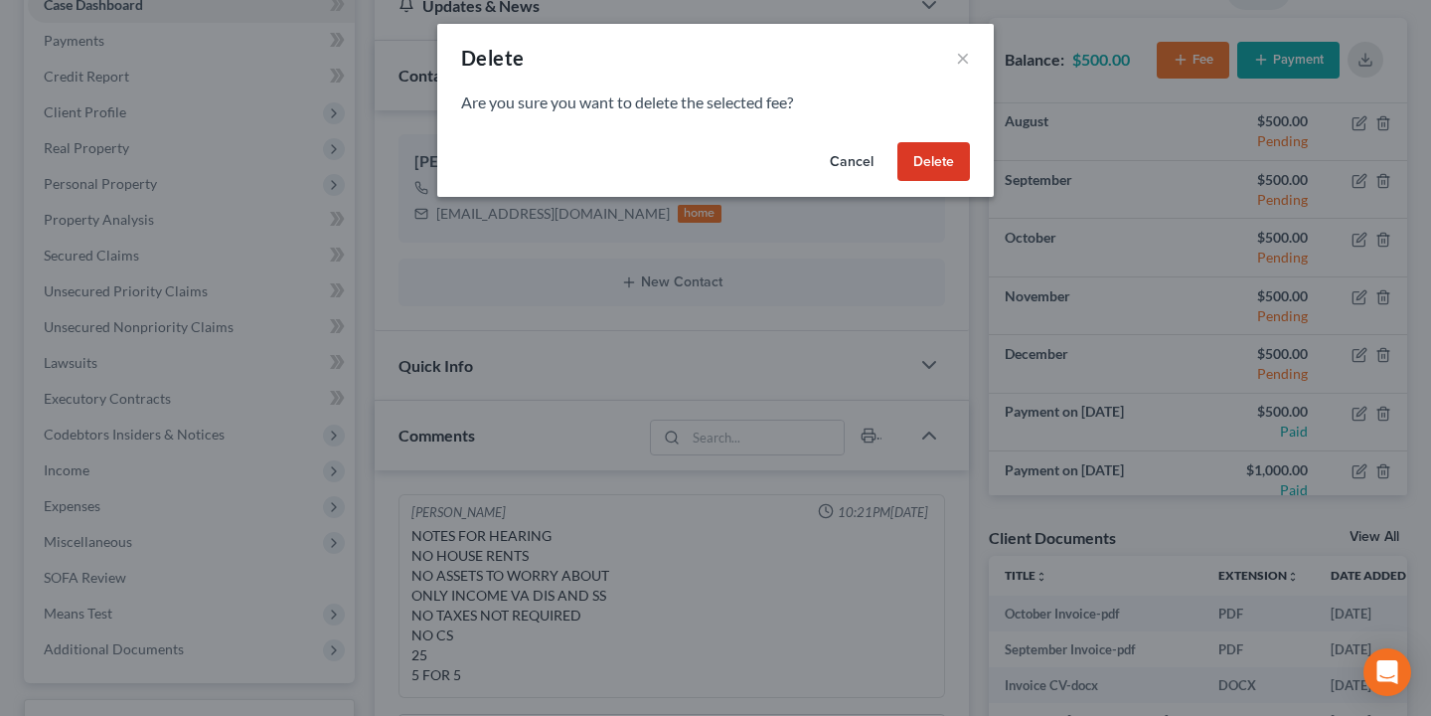
click at [921, 165] on button "Delete" at bounding box center [933, 162] width 73 height 40
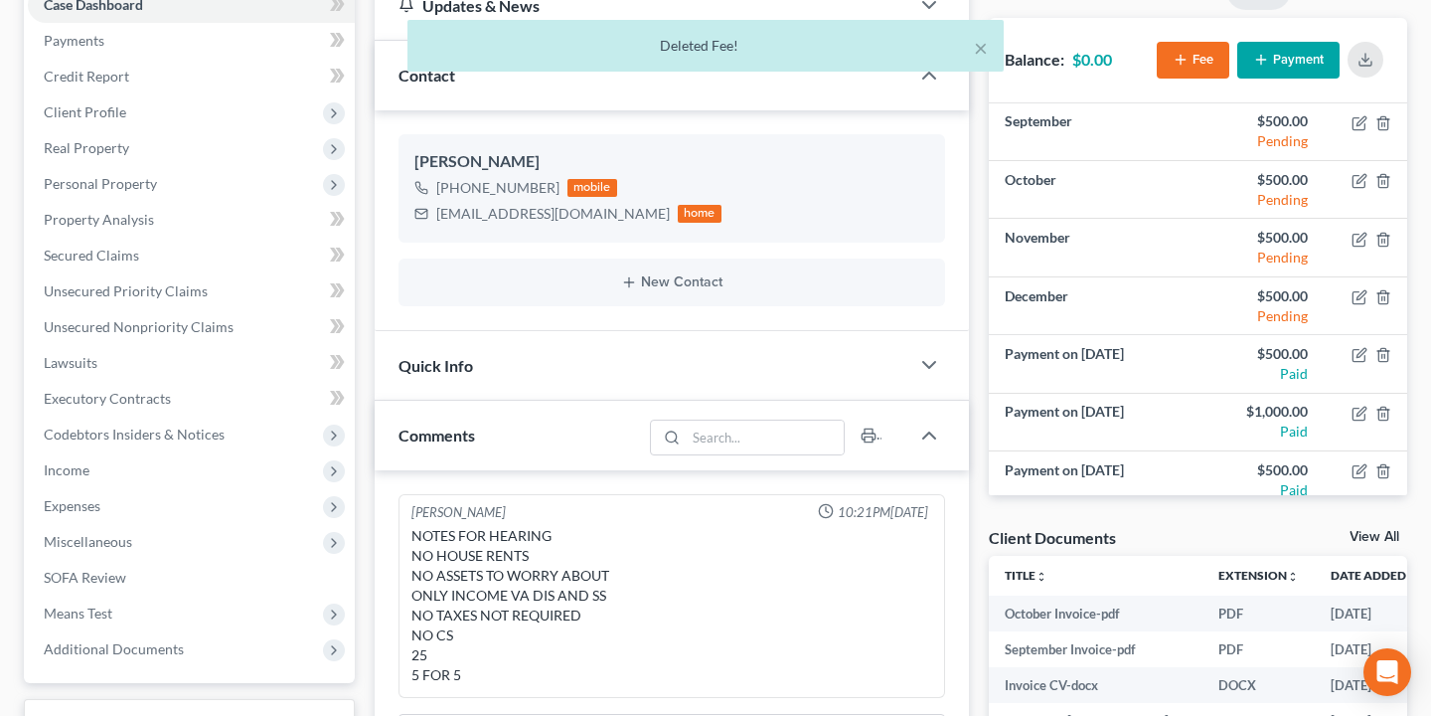
click at [1044, 506] on div "Docs Tasks Events Fees Timer 0% Completed Nothing here yet! Homestead Auto Insu…" at bounding box center [1198, 560] width 438 height 1178
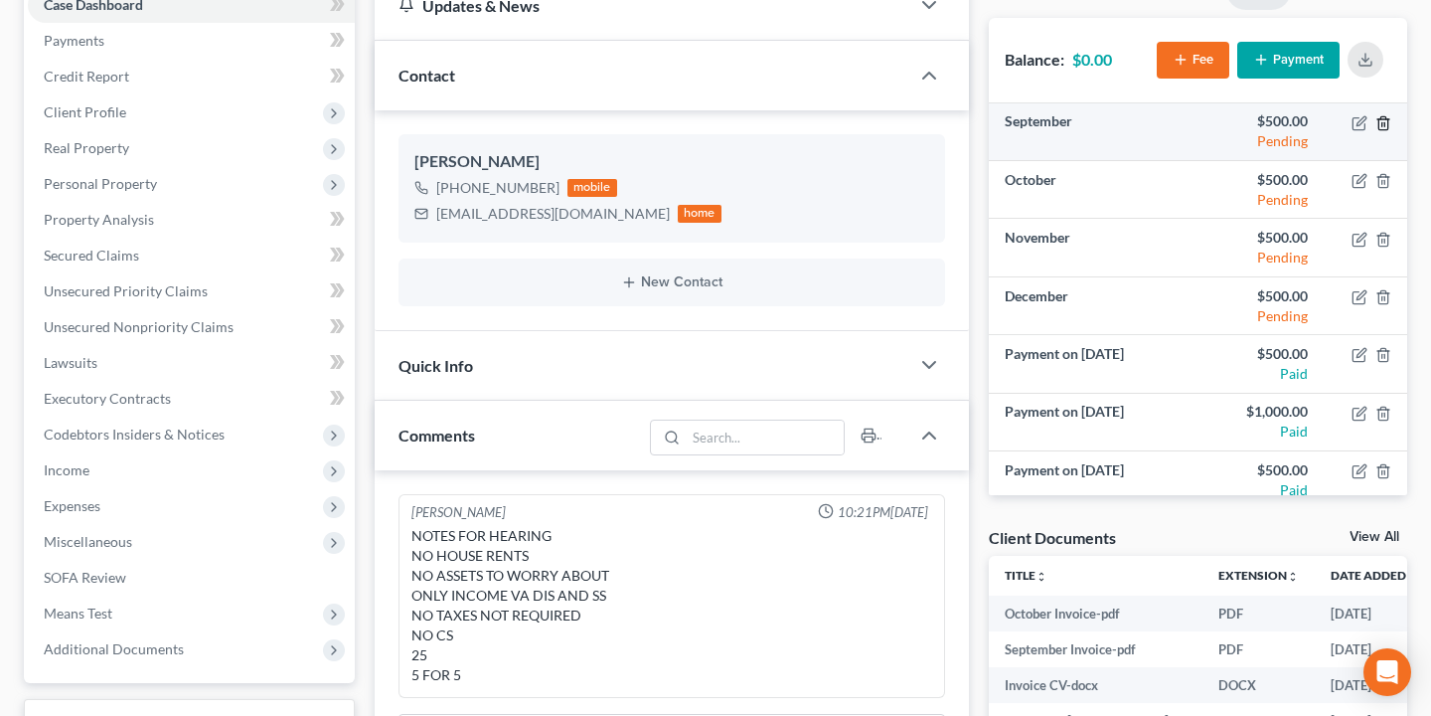
click at [1387, 120] on icon "button" at bounding box center [1383, 122] width 9 height 13
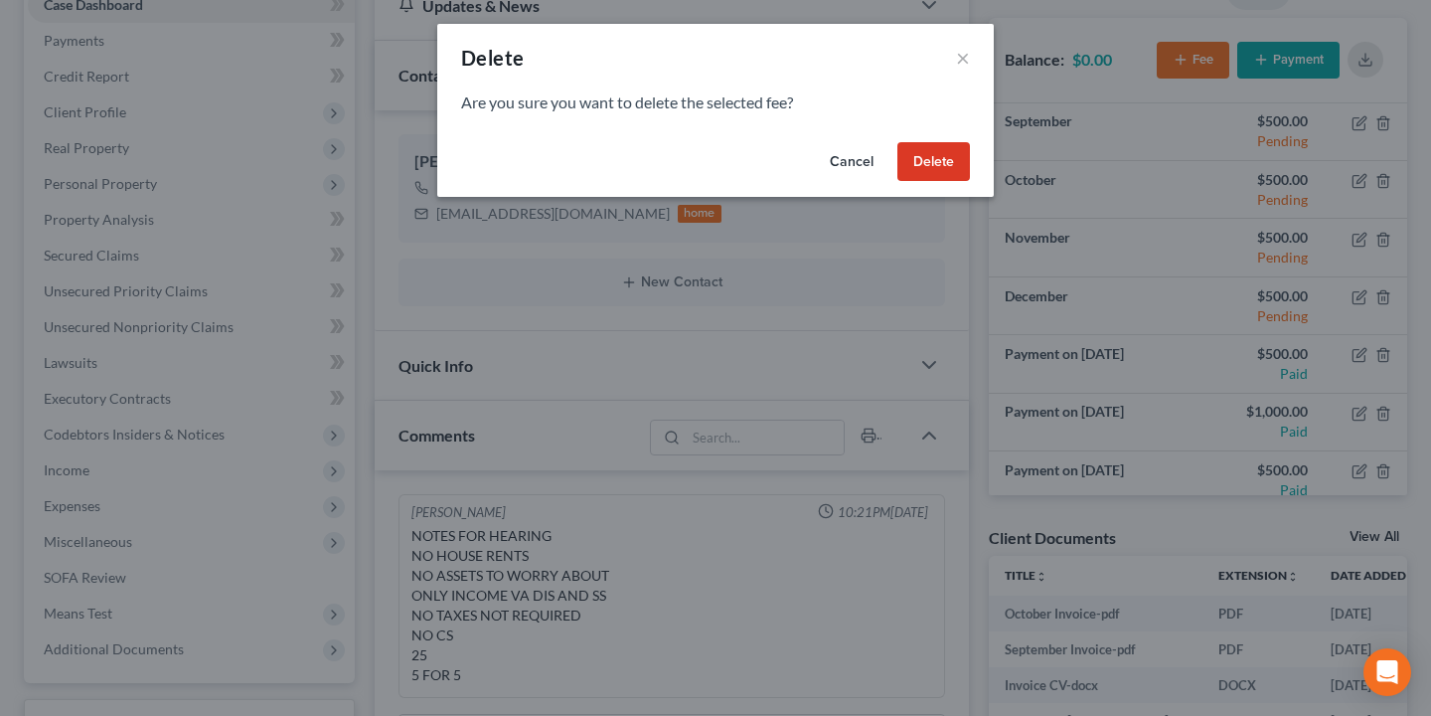
click at [957, 158] on button "Delete" at bounding box center [933, 162] width 73 height 40
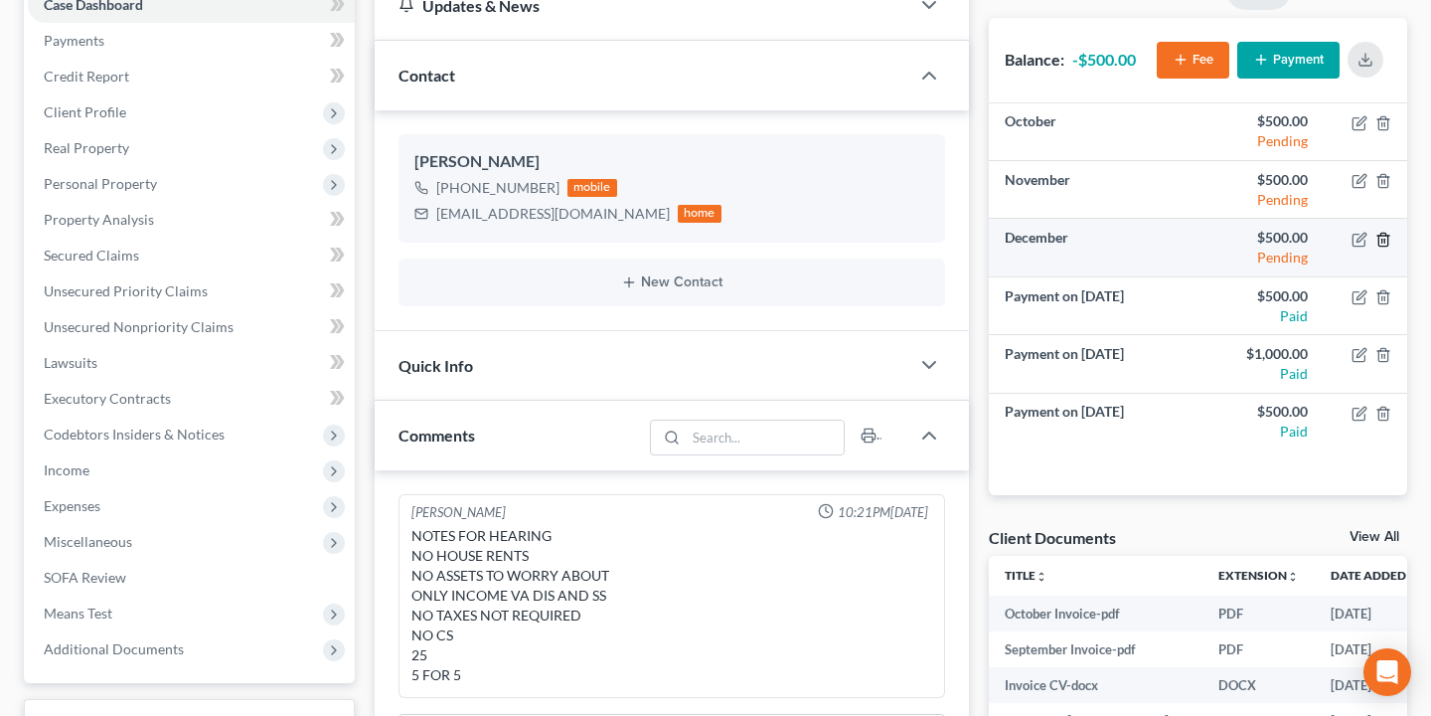
click at [1384, 241] on icon "button" at bounding box center [1384, 240] width 16 height 16
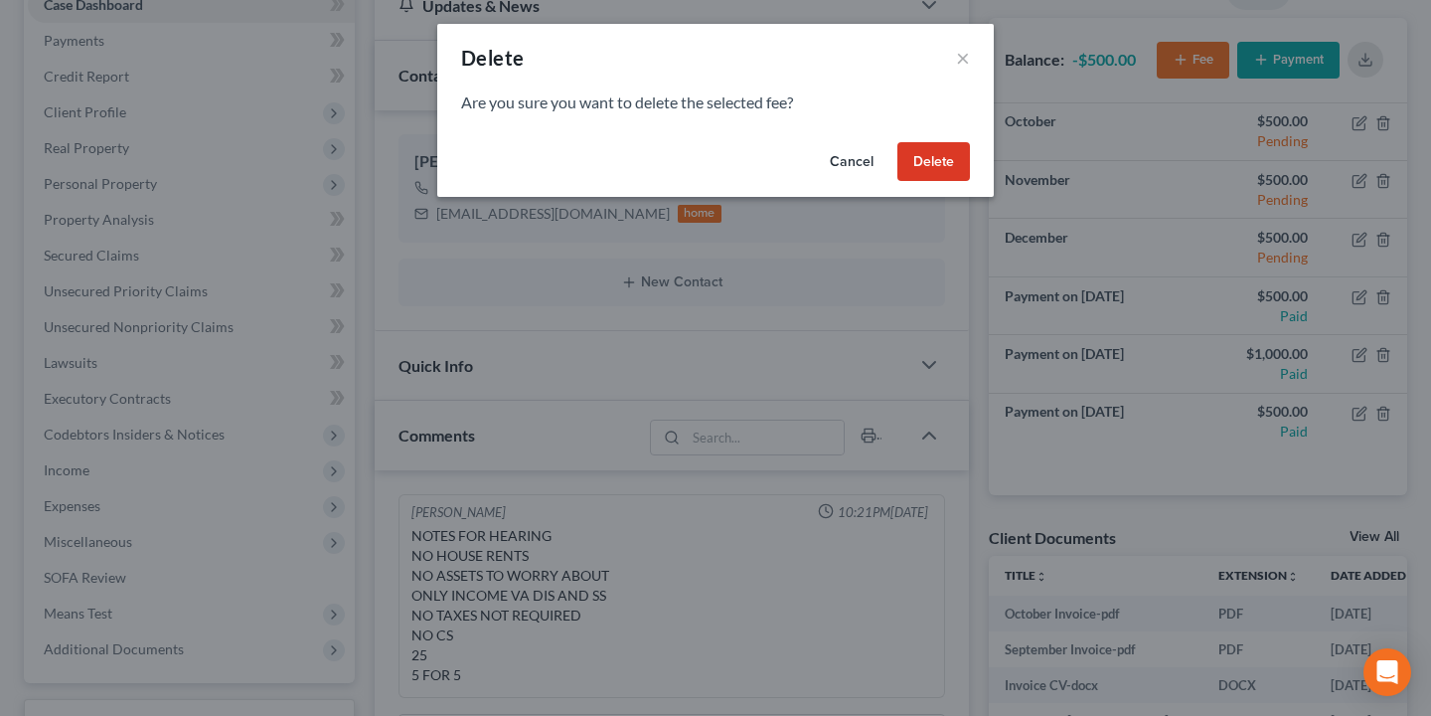
click at [970, 49] on div "Delete ×" at bounding box center [715, 58] width 557 height 68
click at [960, 56] on button "×" at bounding box center [963, 58] width 14 height 24
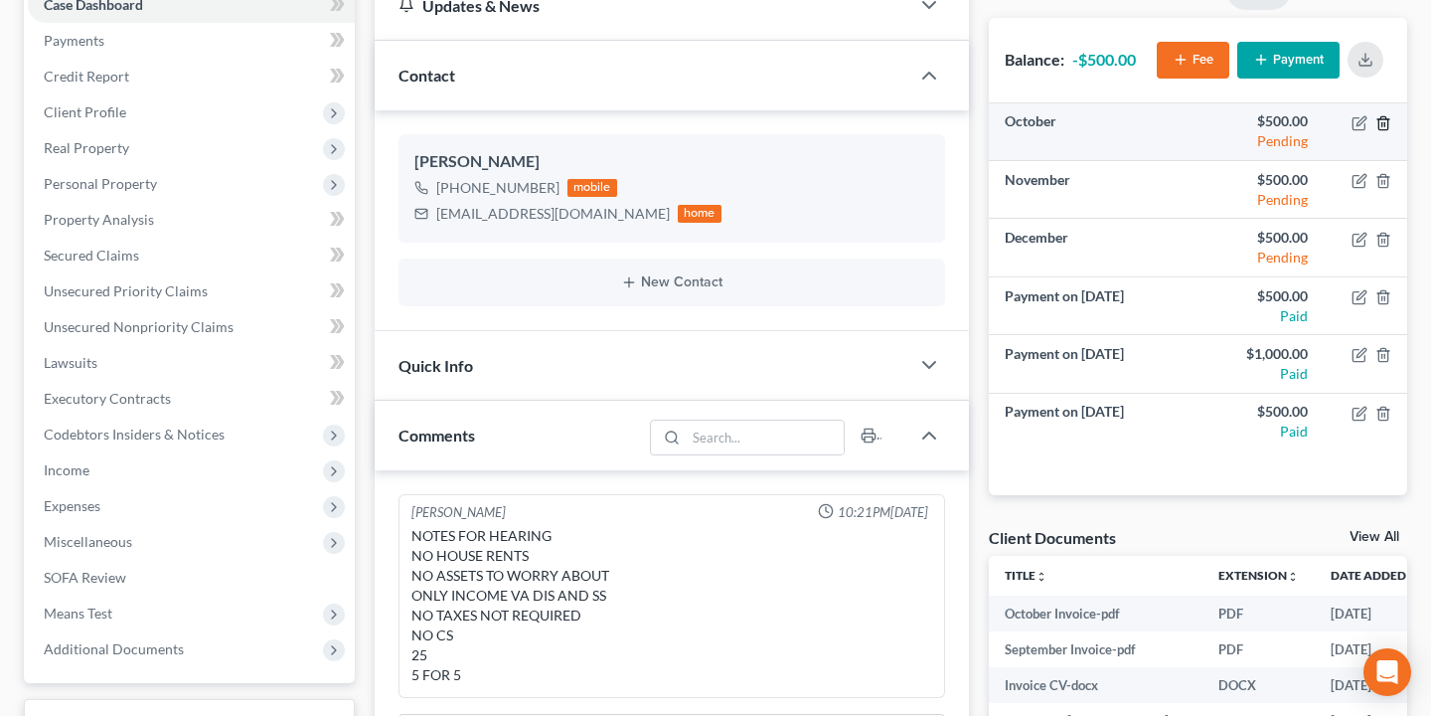
click at [1385, 124] on line "button" at bounding box center [1385, 124] width 0 height 4
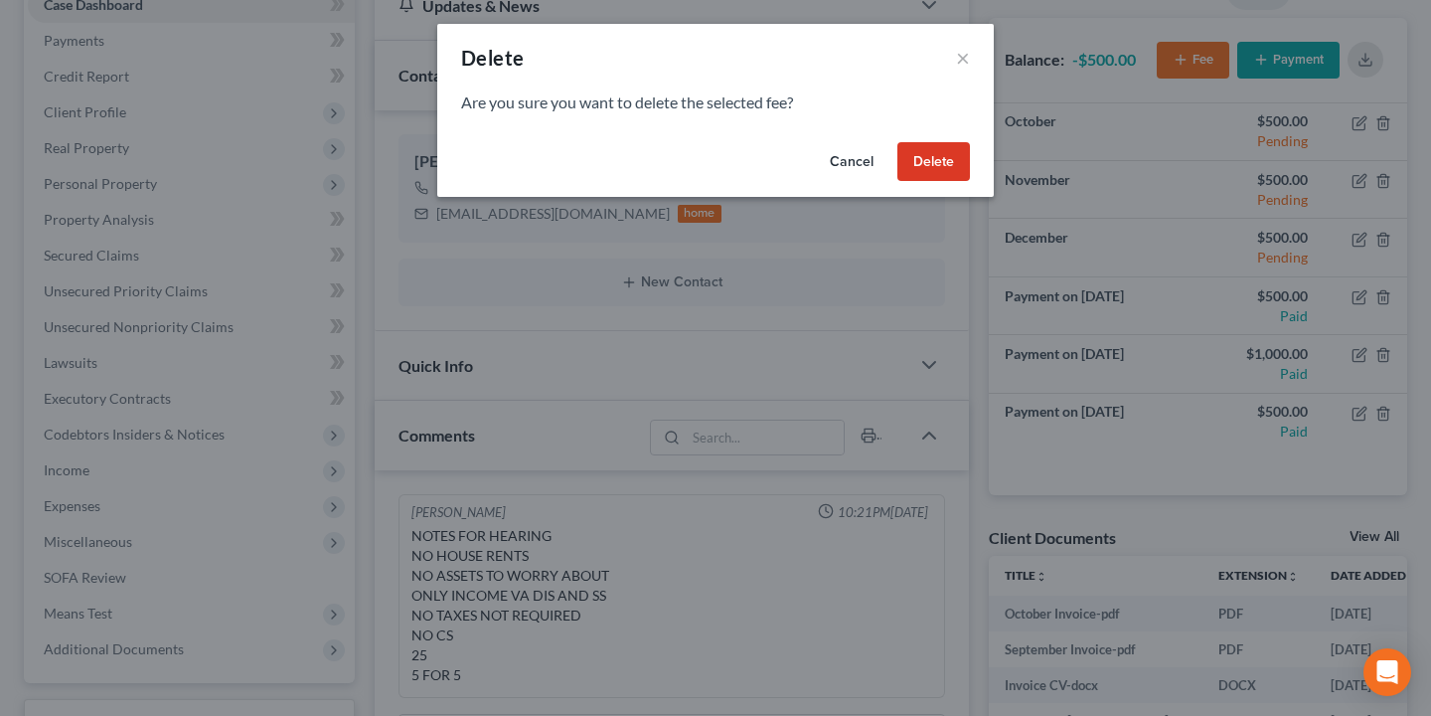
click at [936, 161] on button "Delete" at bounding box center [933, 162] width 73 height 40
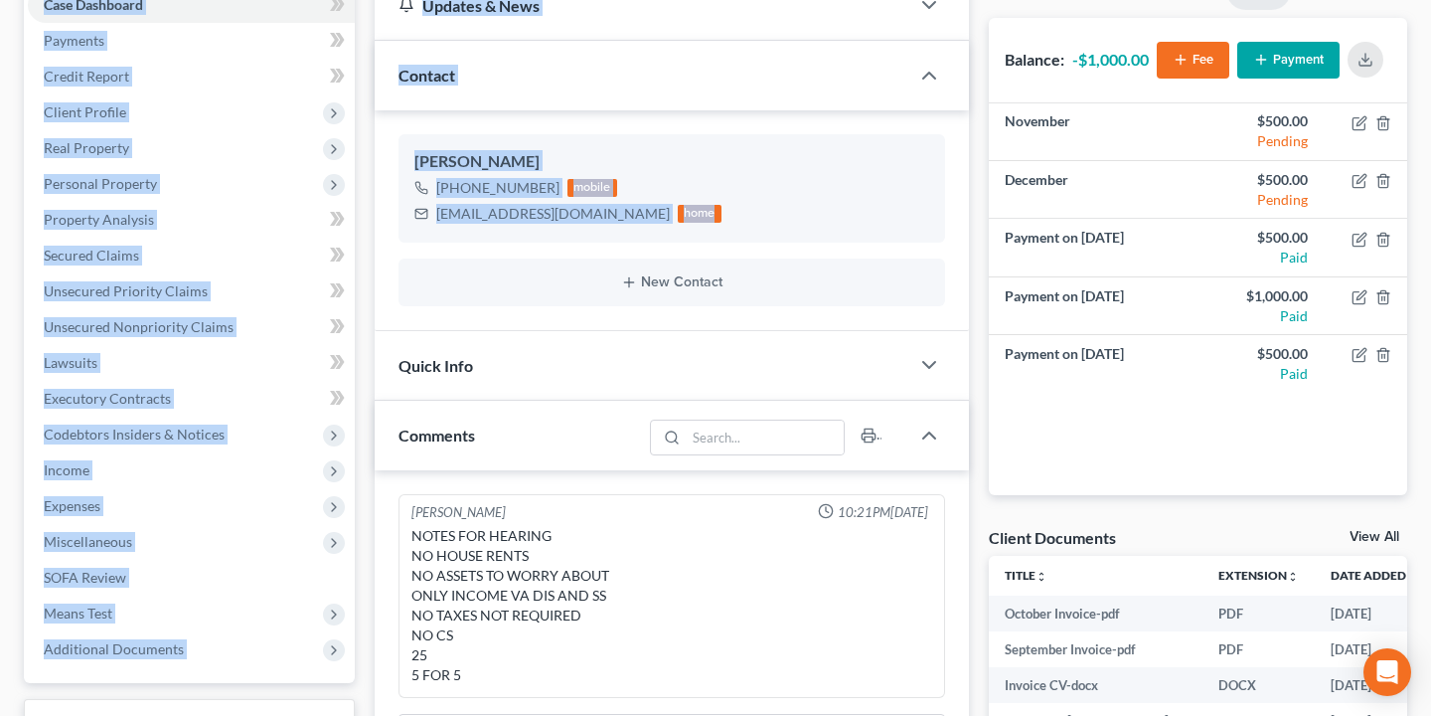
scroll to position [0, 0]
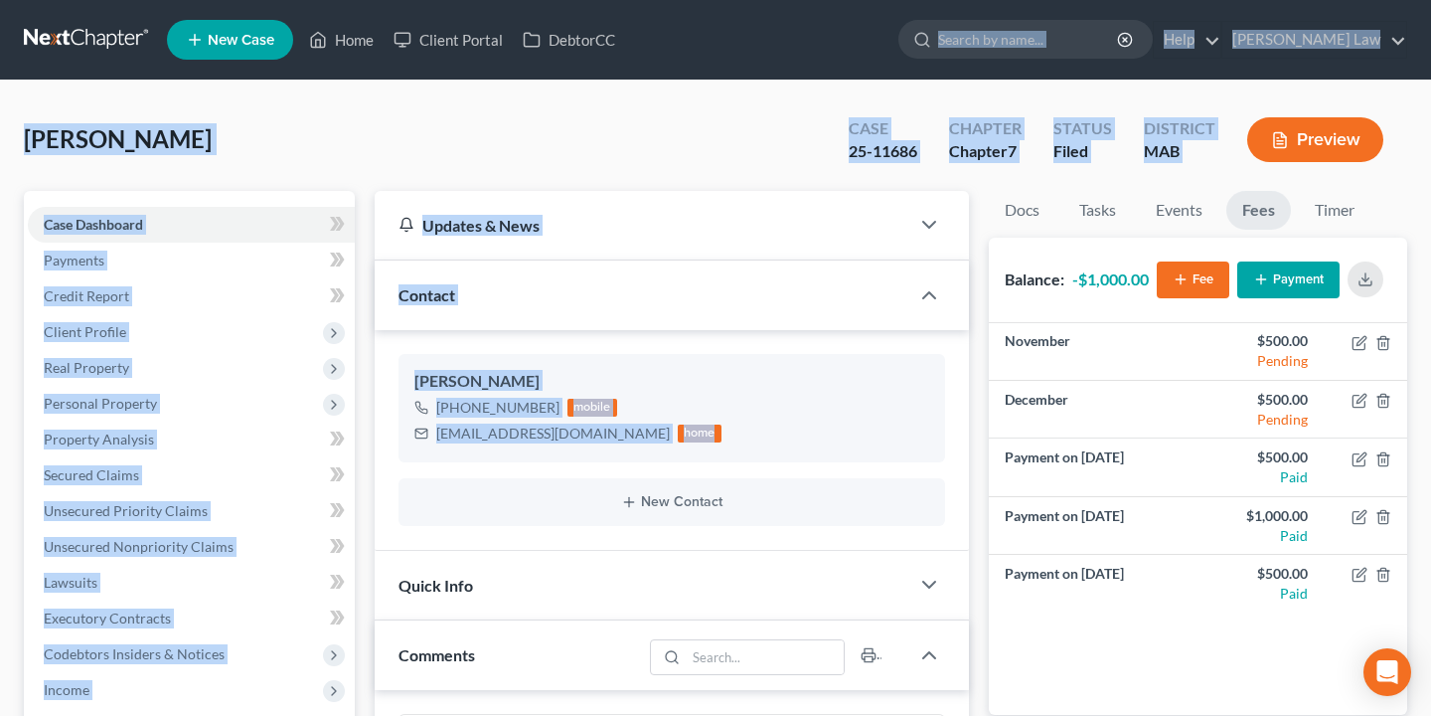
drag, startPoint x: 959, startPoint y: 256, endPoint x: 959, endPoint y: -104, distance: 360.8
click at [959, 0] on html "Home New Case Client Portal DebtorCC [PERSON_NAME] Law [EMAIL_ADDRESS][DOMAIN_N…" at bounding box center [715, 722] width 1431 height 1444
click at [1051, 33] on input "search" at bounding box center [1029, 39] width 182 height 37
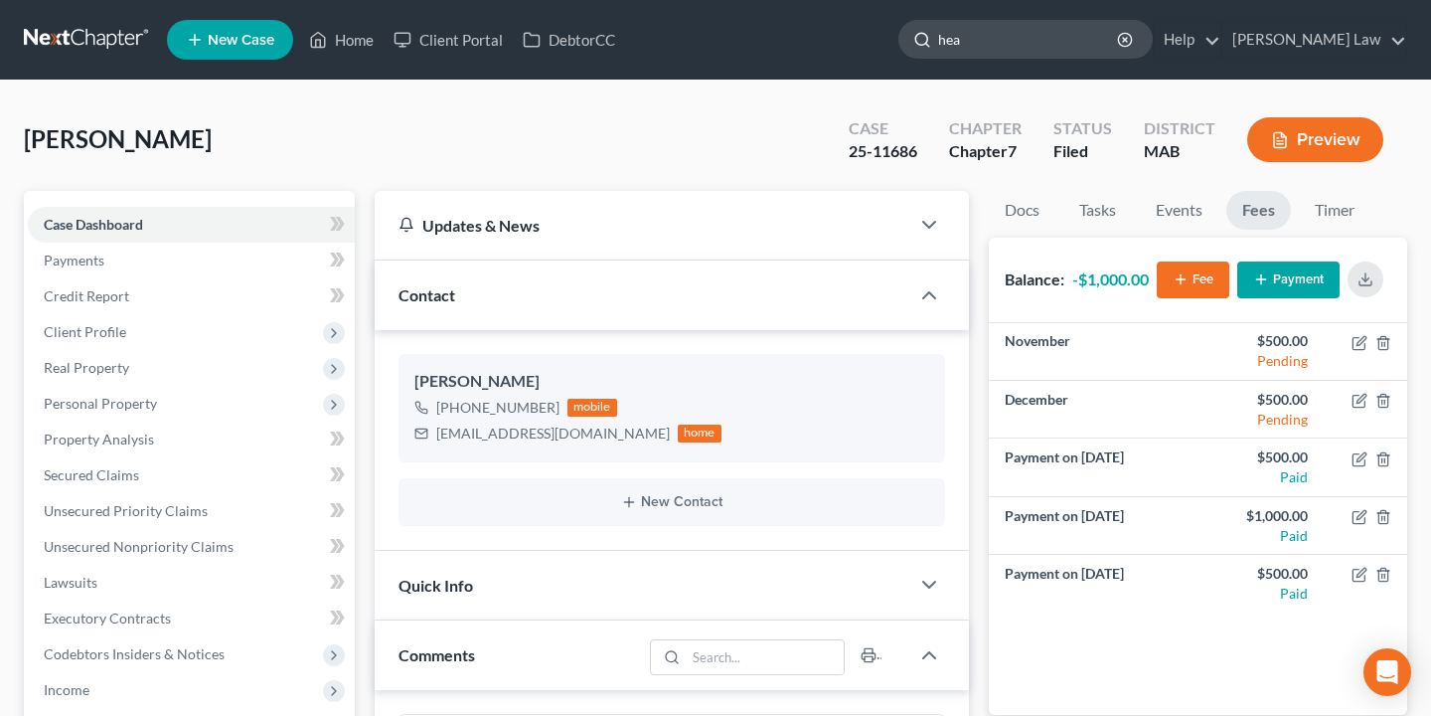
type input "heal"
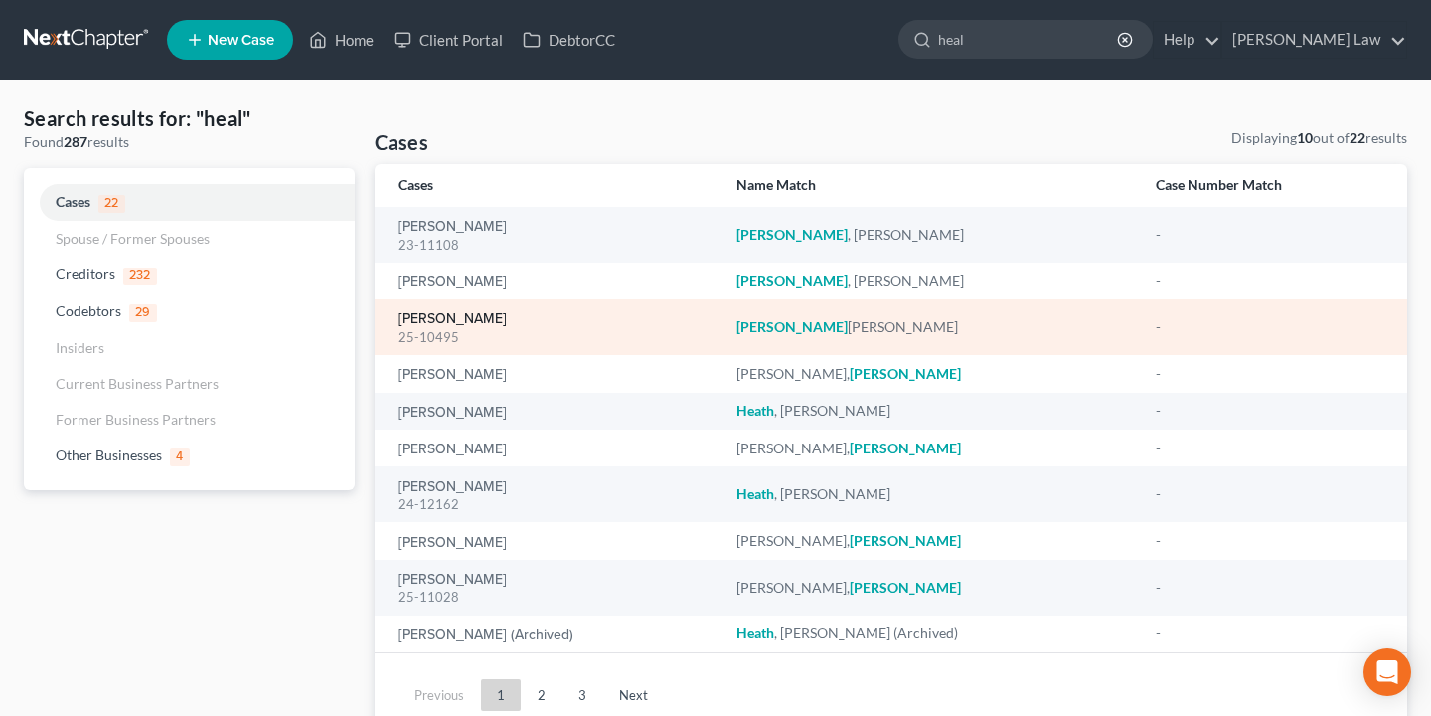
click at [444, 320] on link "[PERSON_NAME]" at bounding box center [453, 319] width 108 height 14
